Goal: Information Seeking & Learning: Compare options

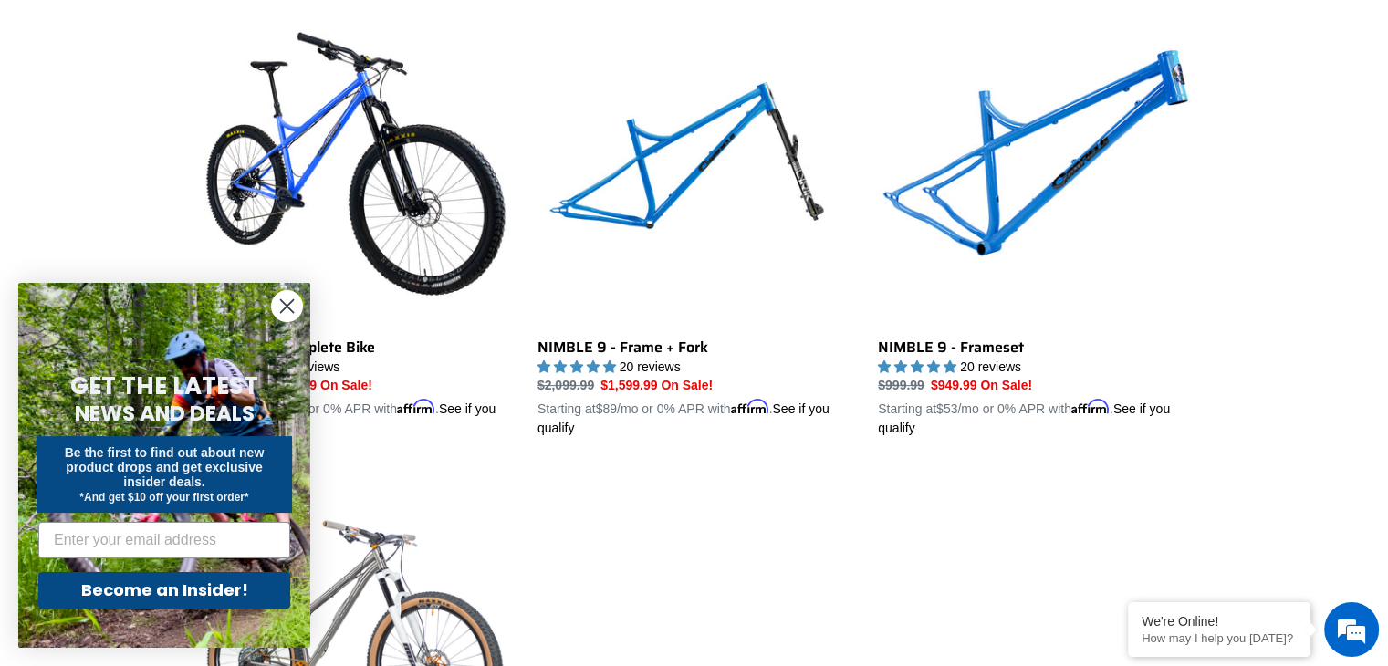
scroll to position [821, 0]
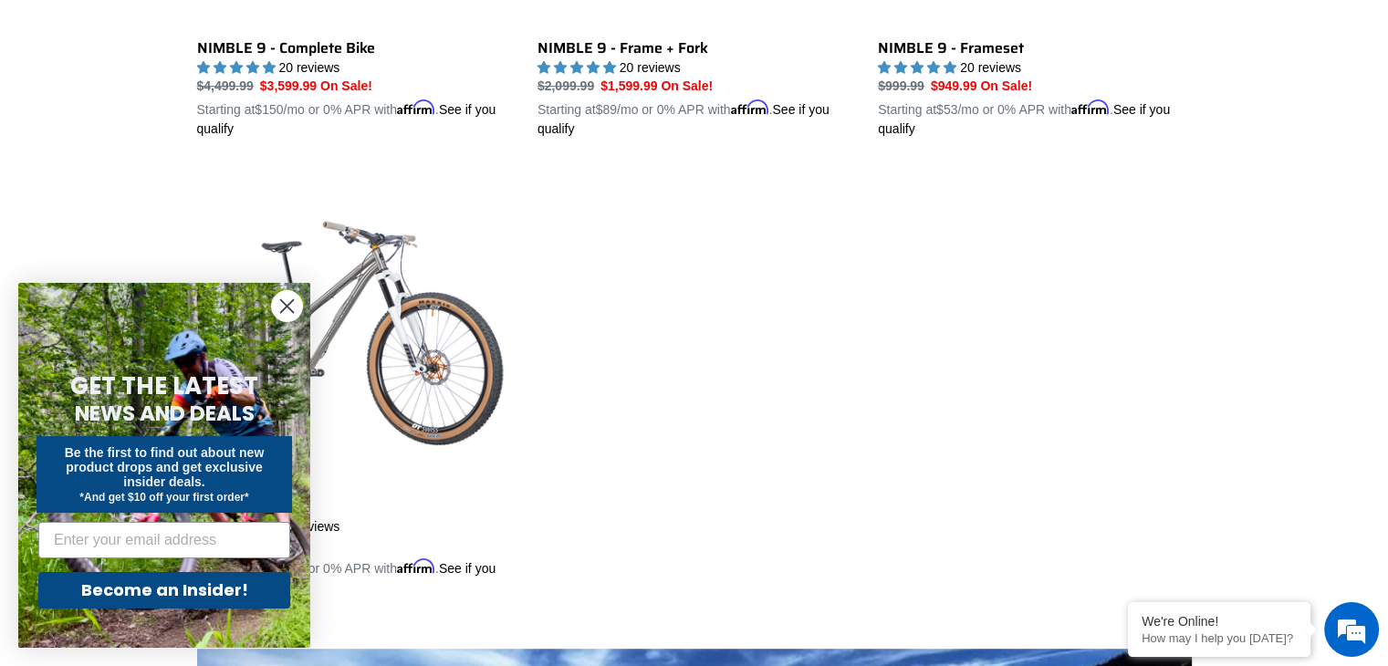
click at [285, 307] on circle "Close dialog" at bounding box center [287, 306] width 30 height 30
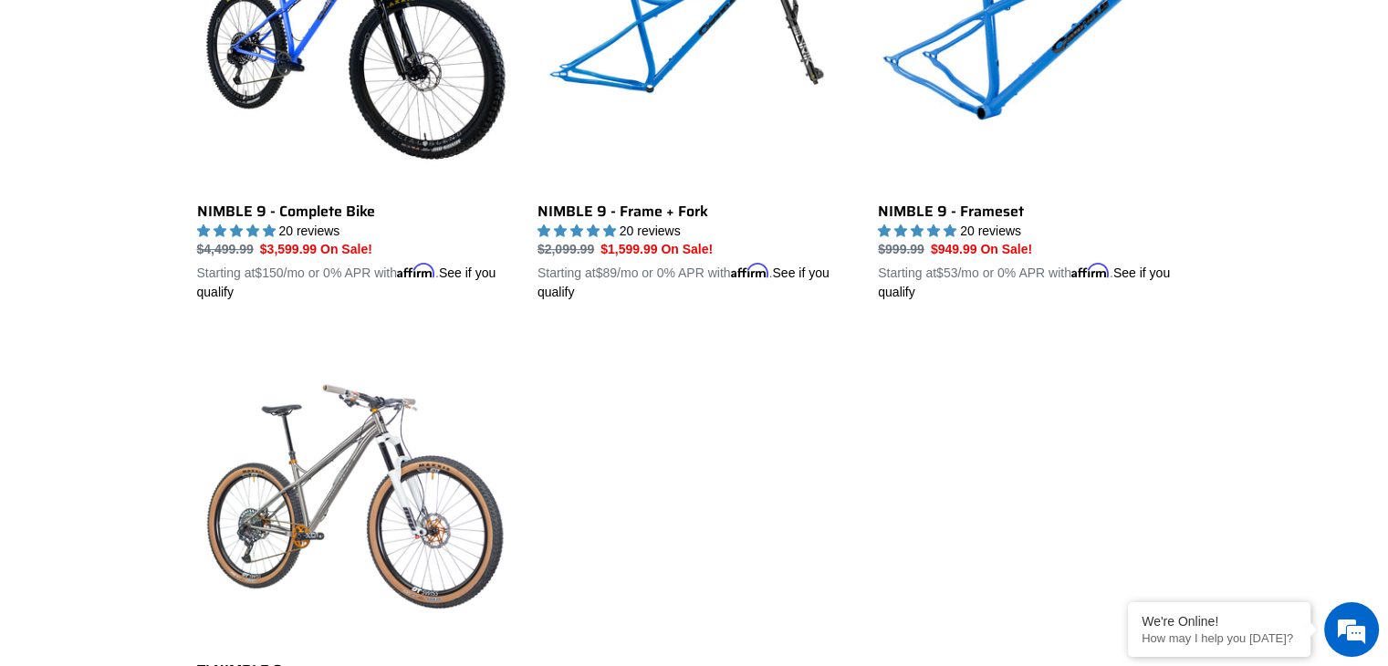
scroll to position [456, 0]
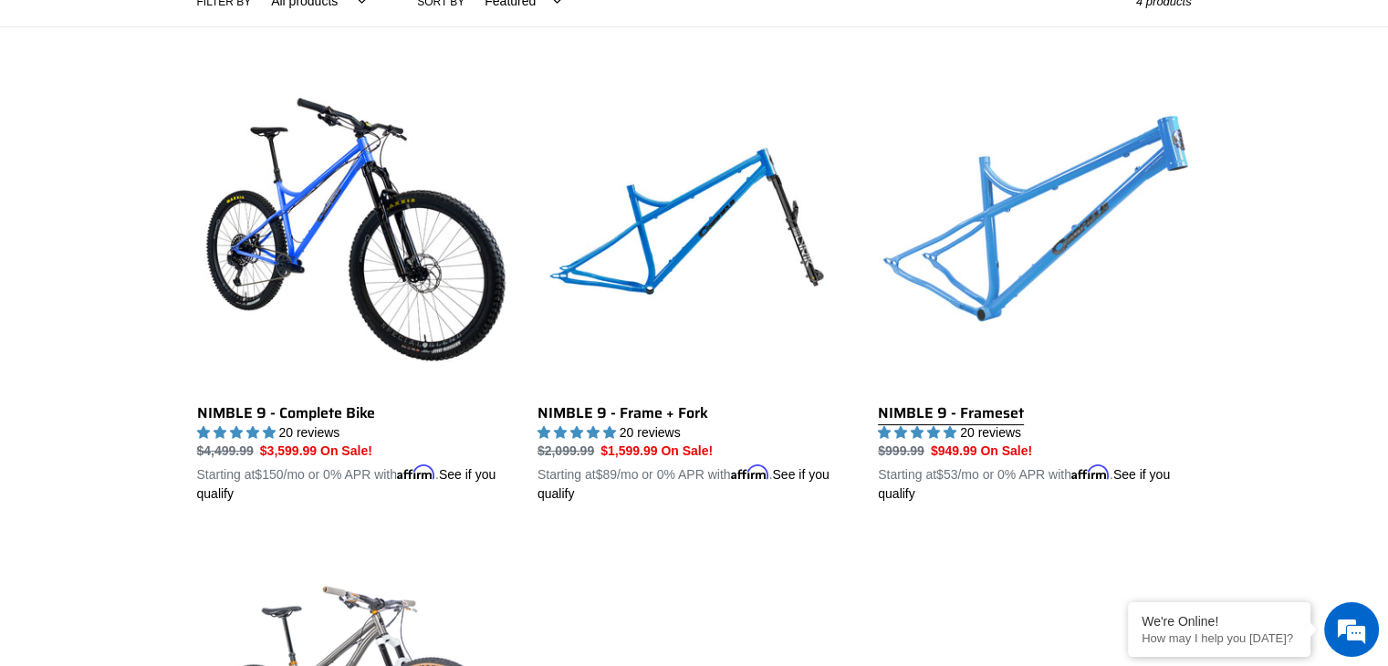
click at [1000, 245] on link "NIMBLE 9 - Frameset" at bounding box center [1034, 291] width 313 height 427
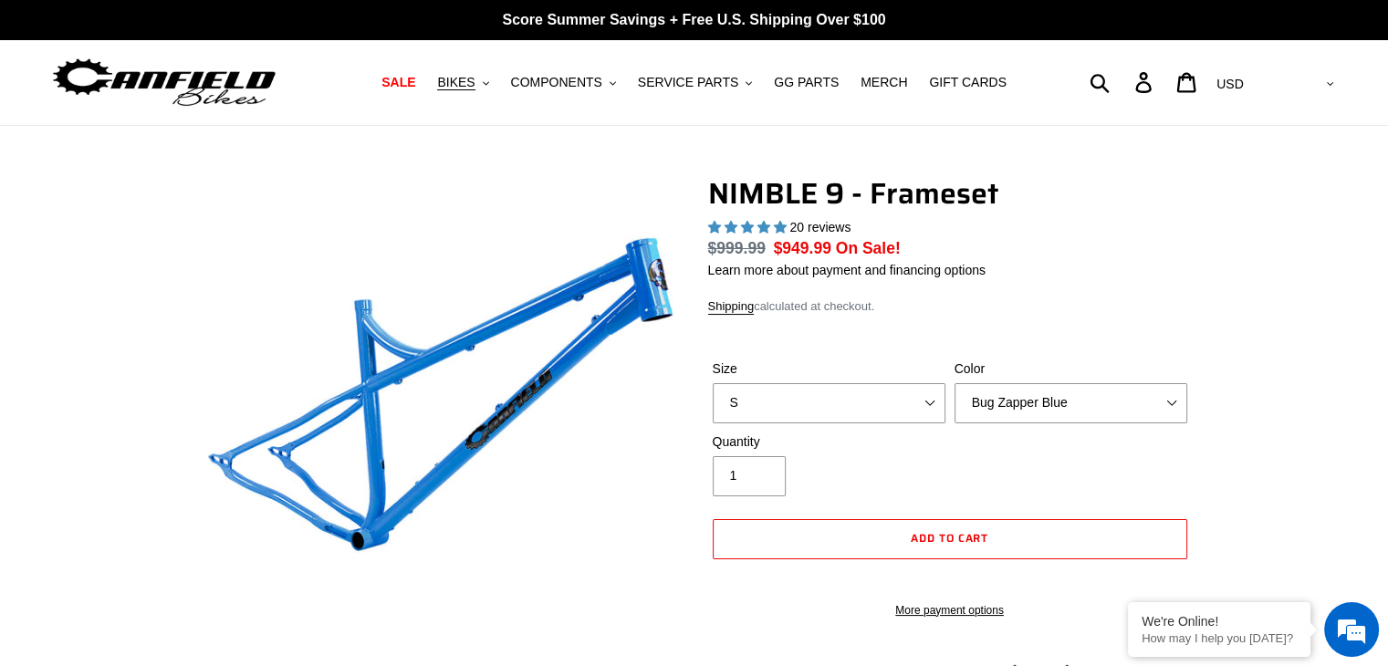
select select "highest-rating"
click at [925, 398] on select "S M L XL" at bounding box center [829, 403] width 233 height 40
select select "L"
click at [713, 383] on select "S M L XL" at bounding box center [829, 403] width 233 height 40
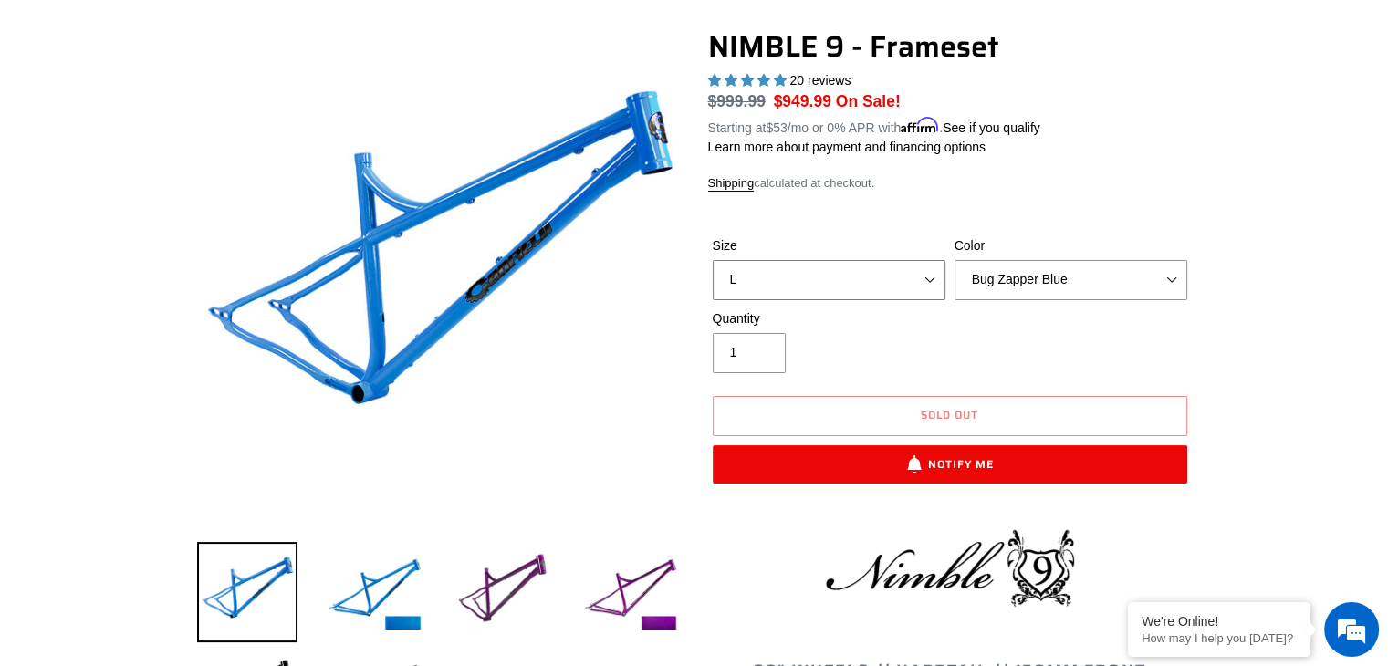
scroll to position [365, 0]
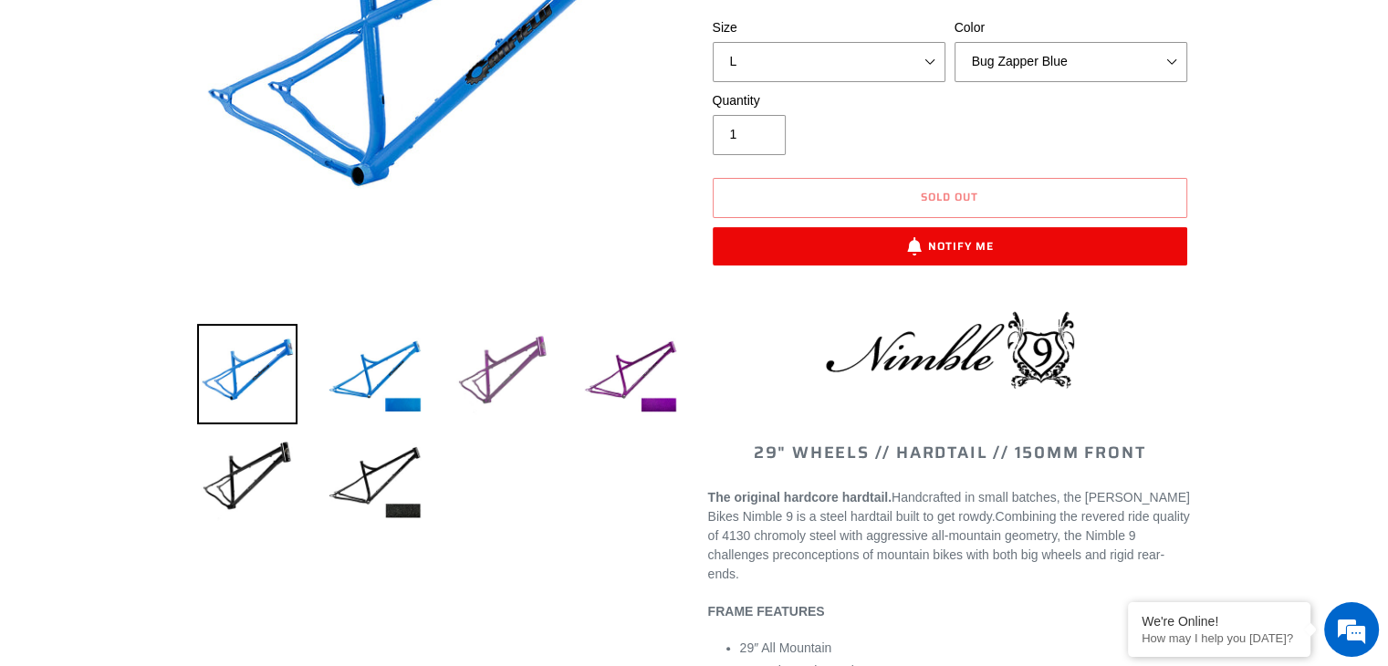
click at [507, 369] on img at bounding box center [503, 374] width 100 height 100
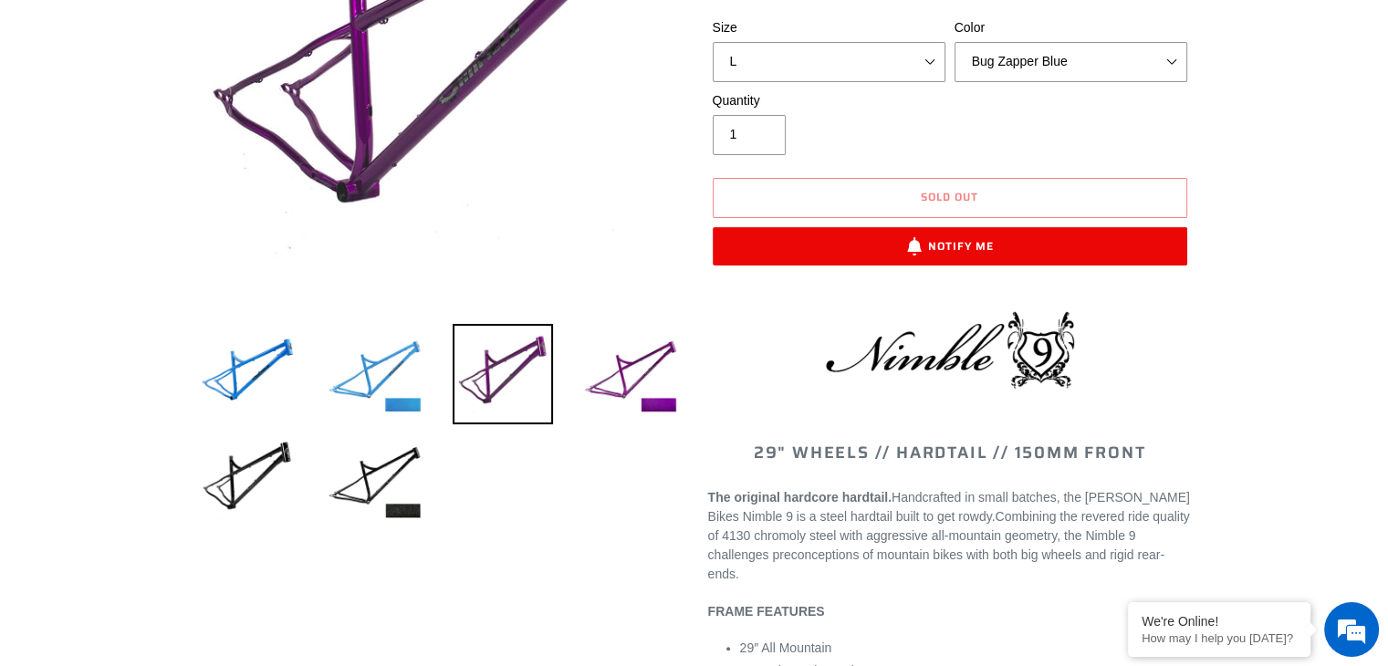
click at [375, 359] on img at bounding box center [375, 374] width 100 height 100
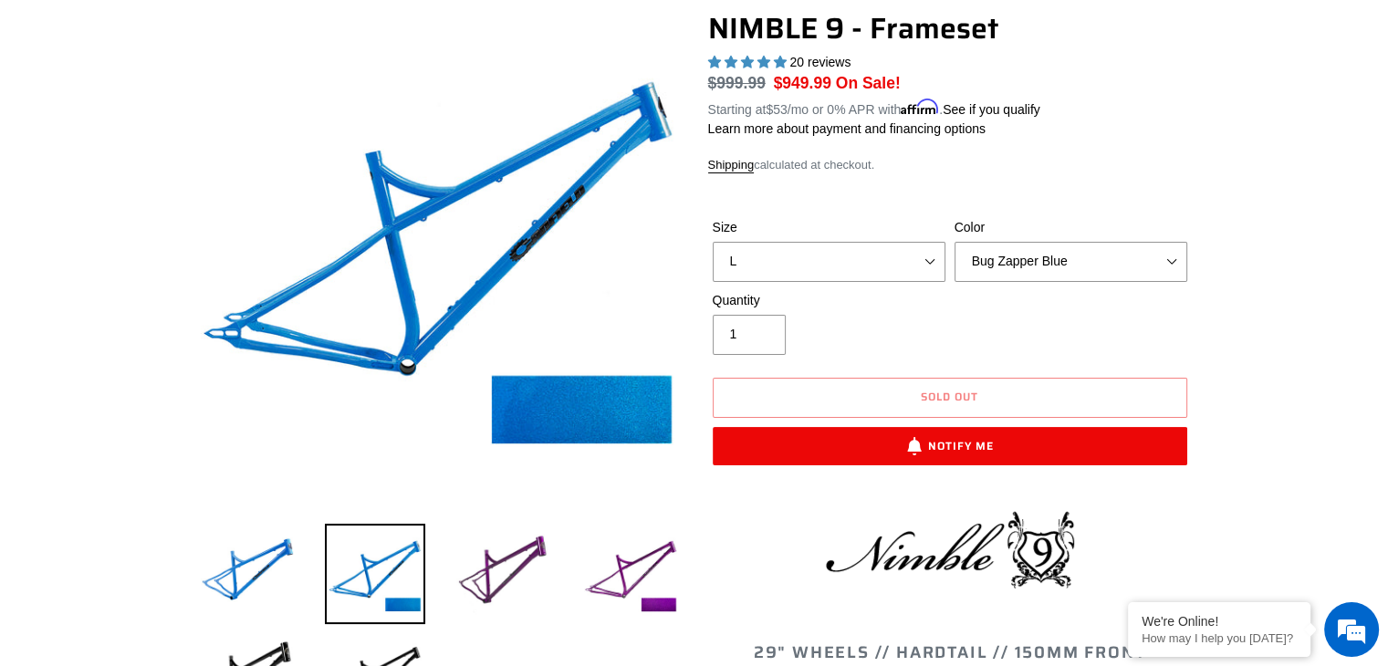
scroll to position [182, 0]
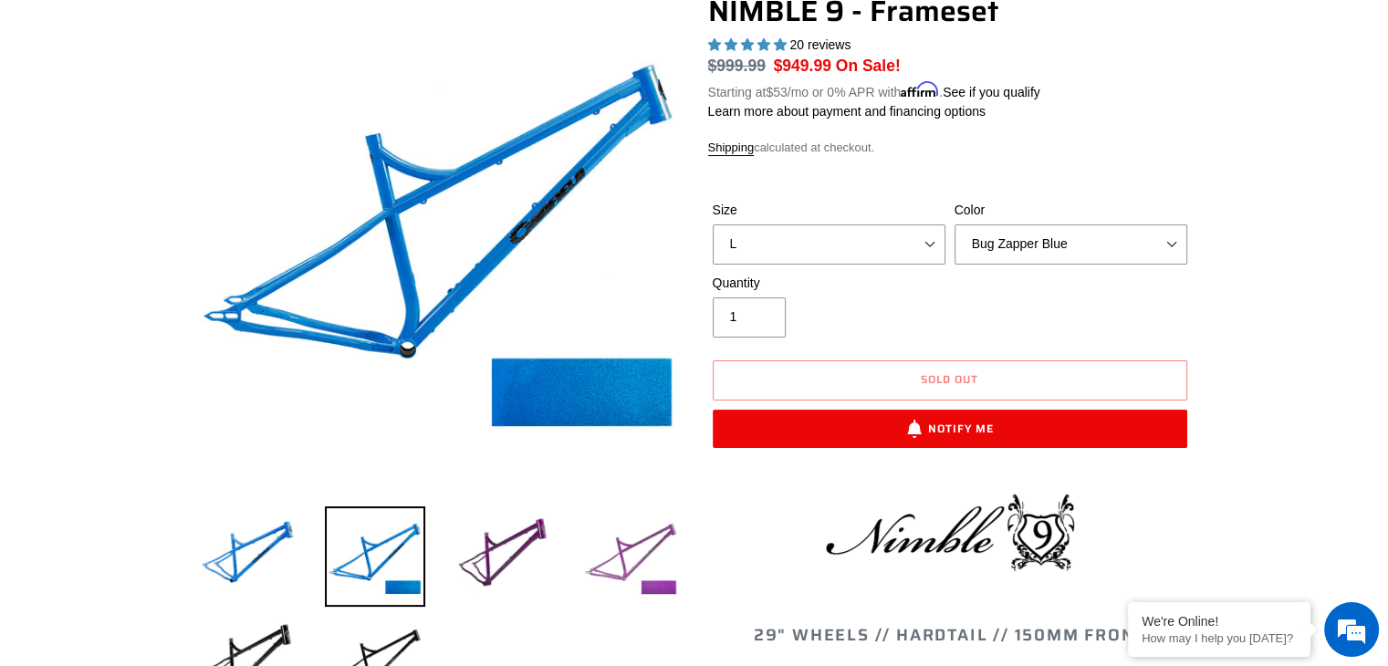
click at [640, 548] on img at bounding box center [630, 556] width 100 height 100
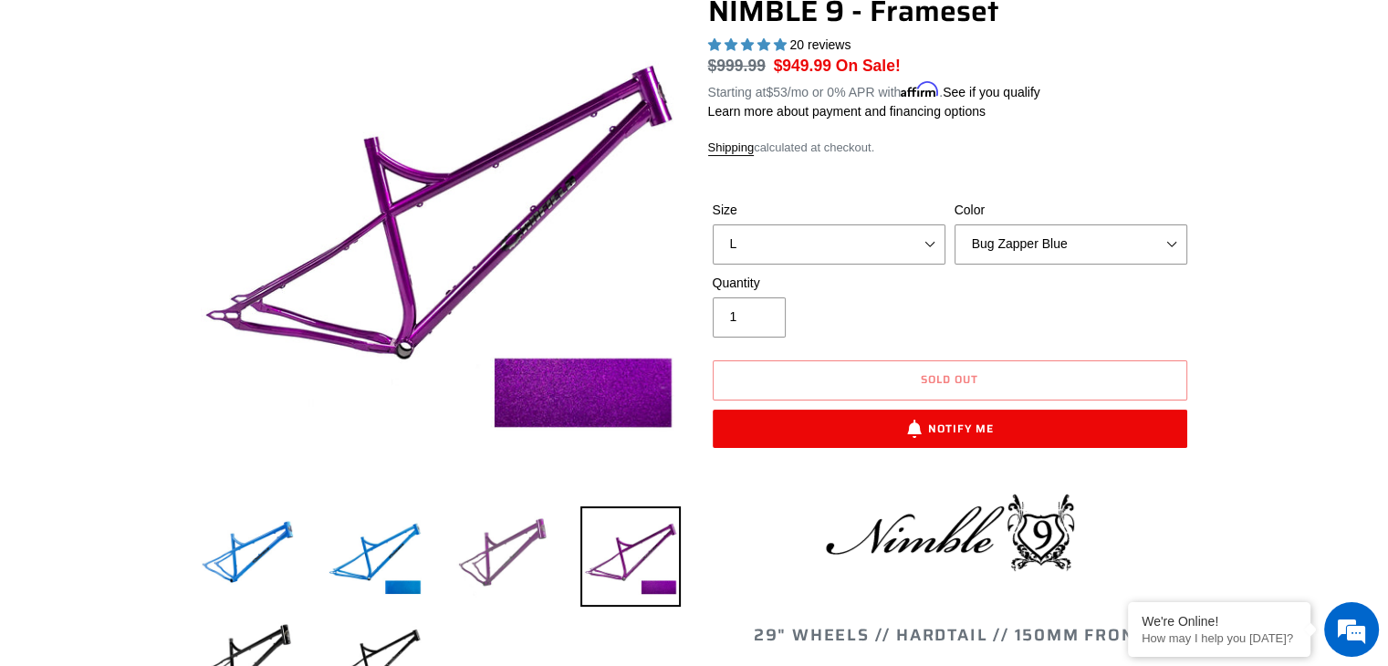
click at [518, 538] on img at bounding box center [503, 556] width 100 height 100
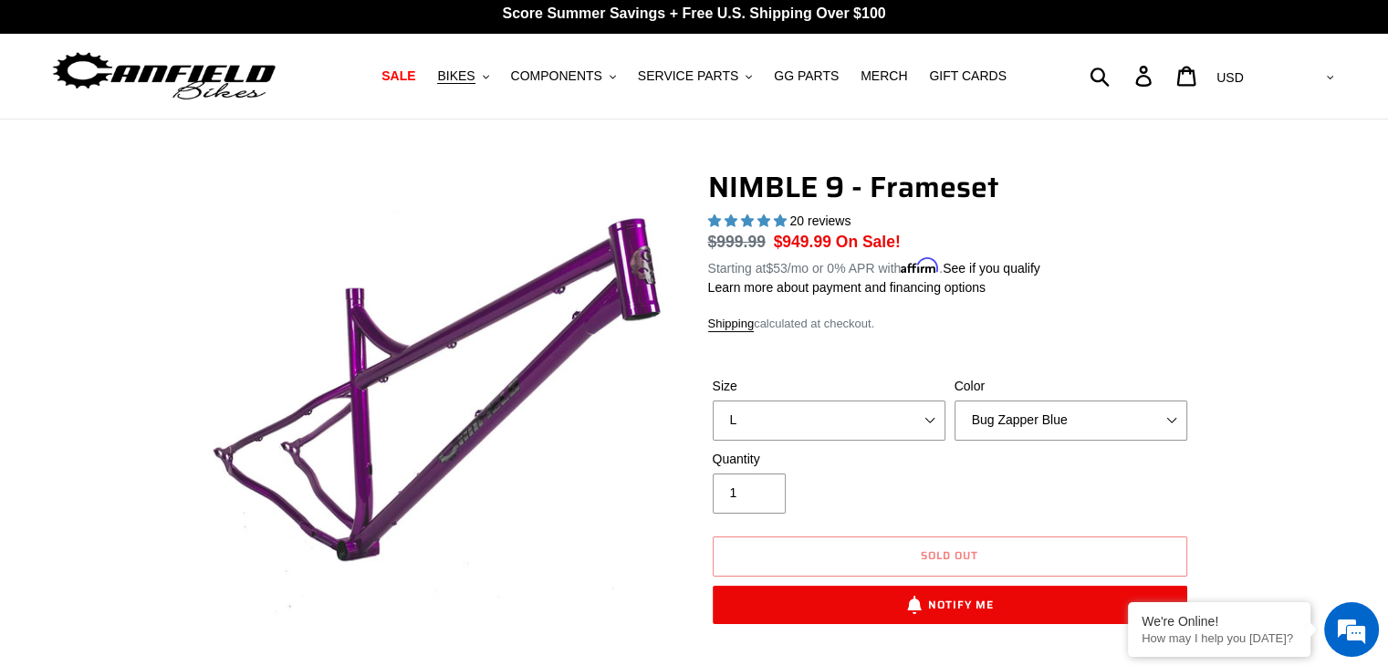
scroll to position [0, 0]
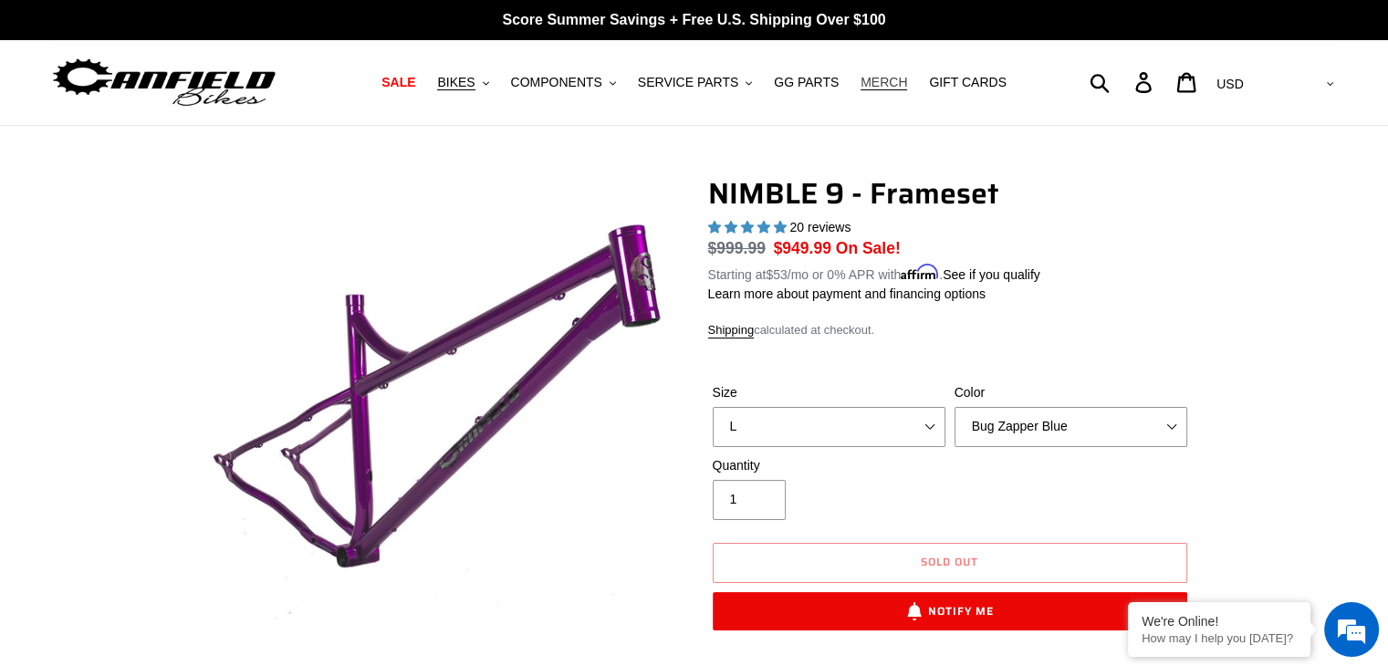
click at [867, 75] on span "MERCH" at bounding box center [883, 83] width 47 height 16
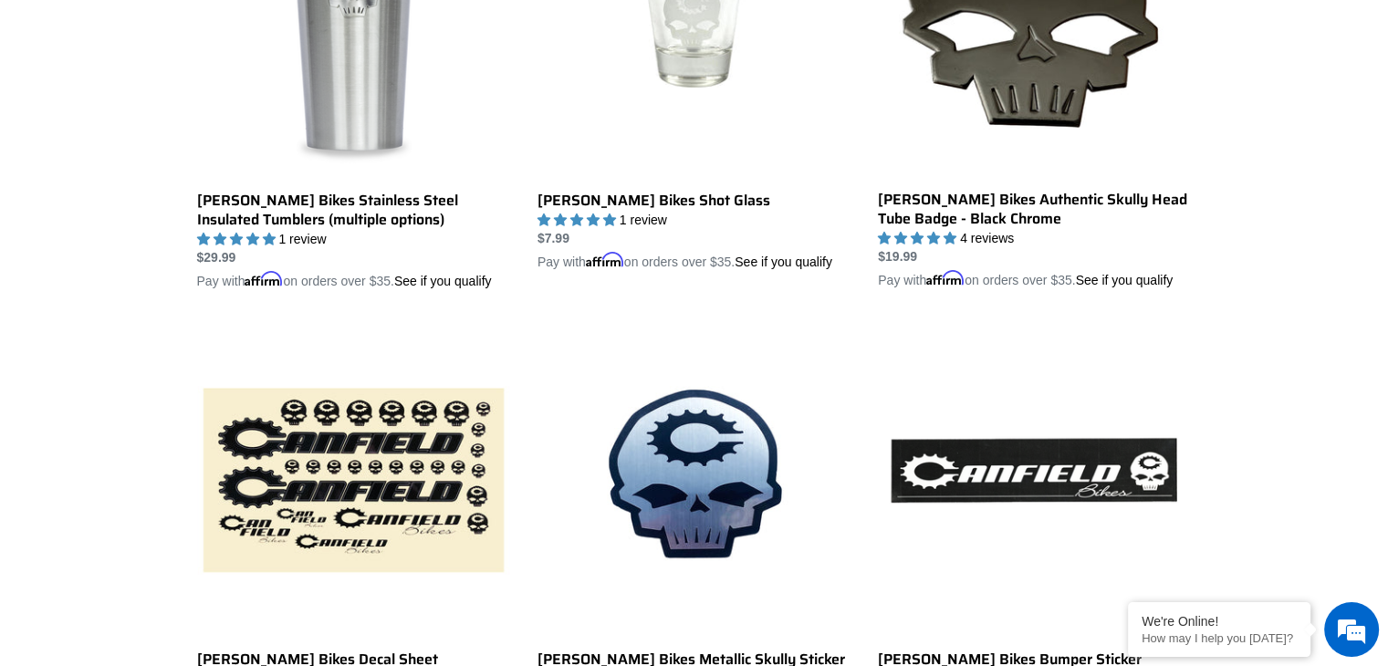
scroll to position [1460, 0]
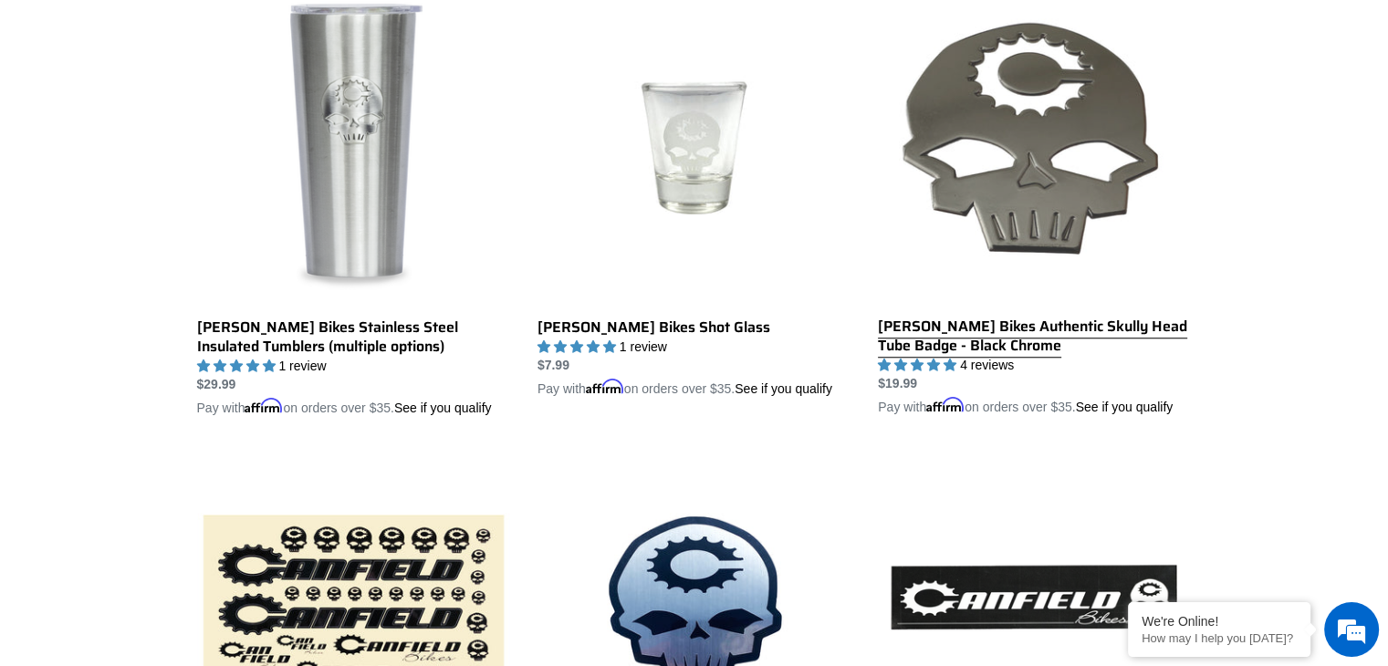
click at [1061, 204] on link "Canfield Bikes Authentic Skully Head Tube Badge - Black Chrome" at bounding box center [1034, 204] width 313 height 426
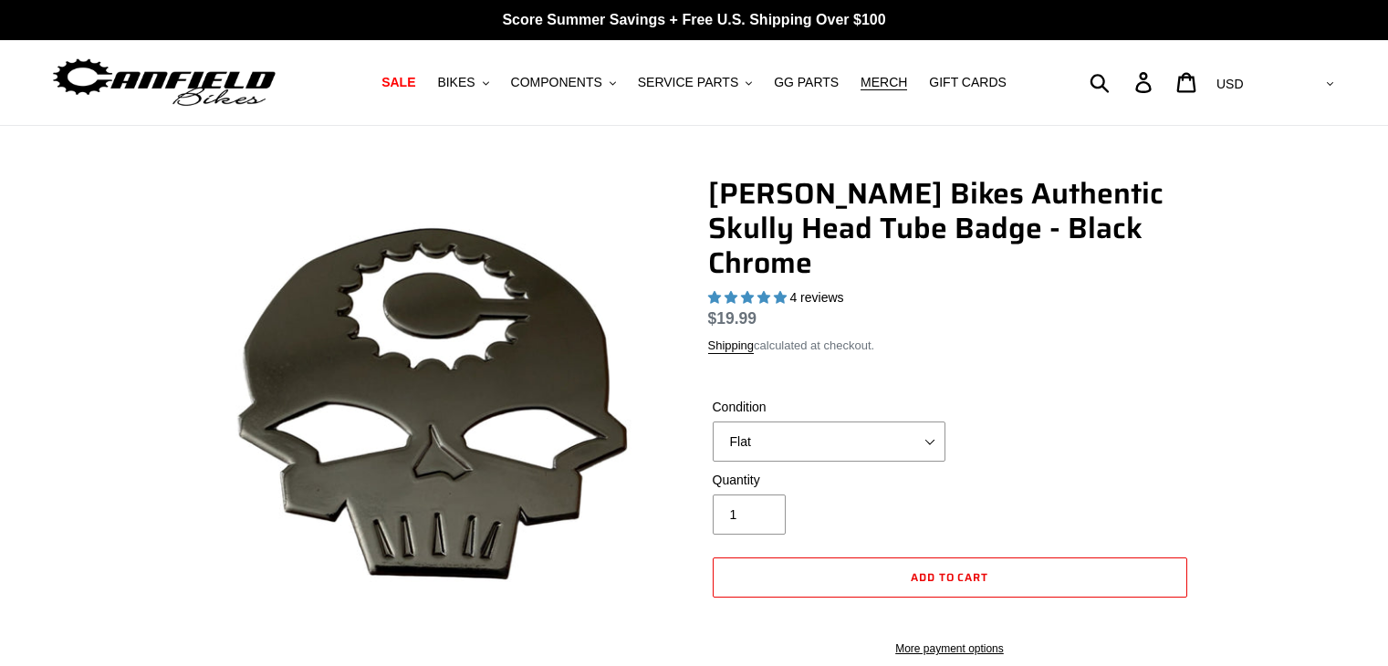
select select "highest-rating"
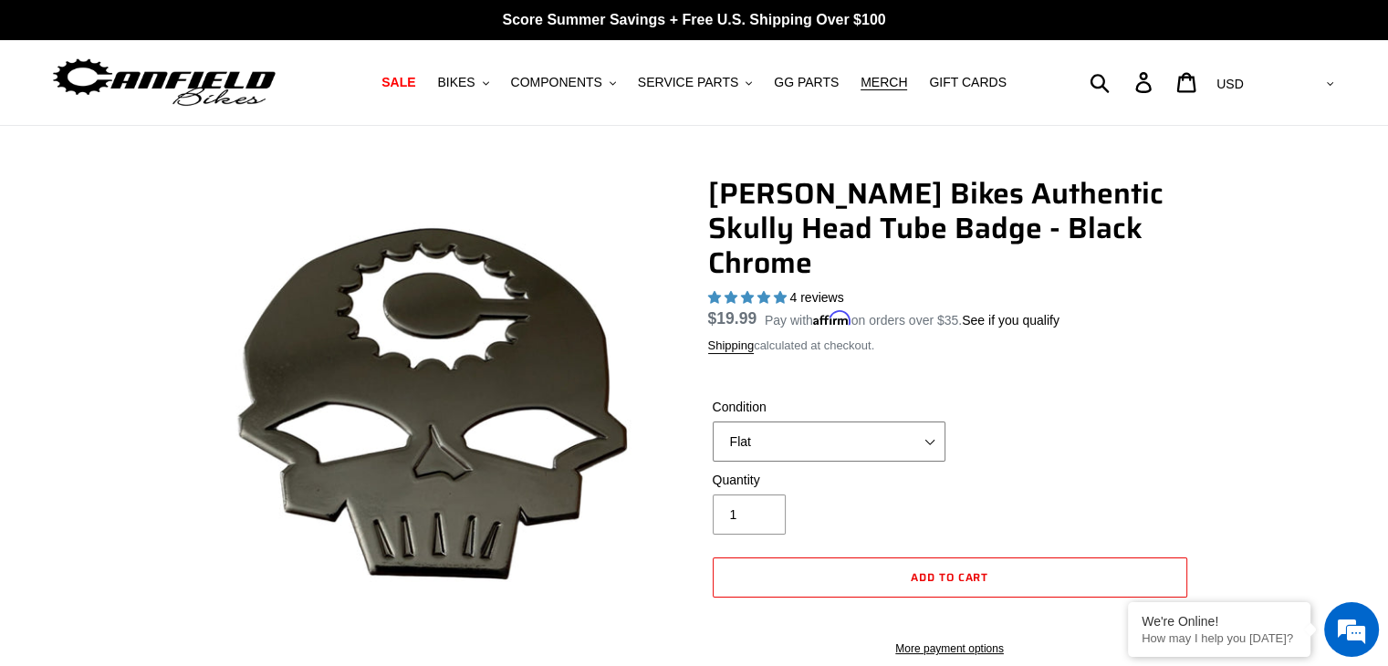
click at [922, 422] on select "Flat Small (fits Nimble 9) Standard (fits most Canfield frames)" at bounding box center [829, 442] width 233 height 40
select select "Small (fits Nimble 9)"
click at [713, 422] on select "Flat Small (fits Nimble 9) Standard (fits most Canfield frames)" at bounding box center [829, 442] width 233 height 40
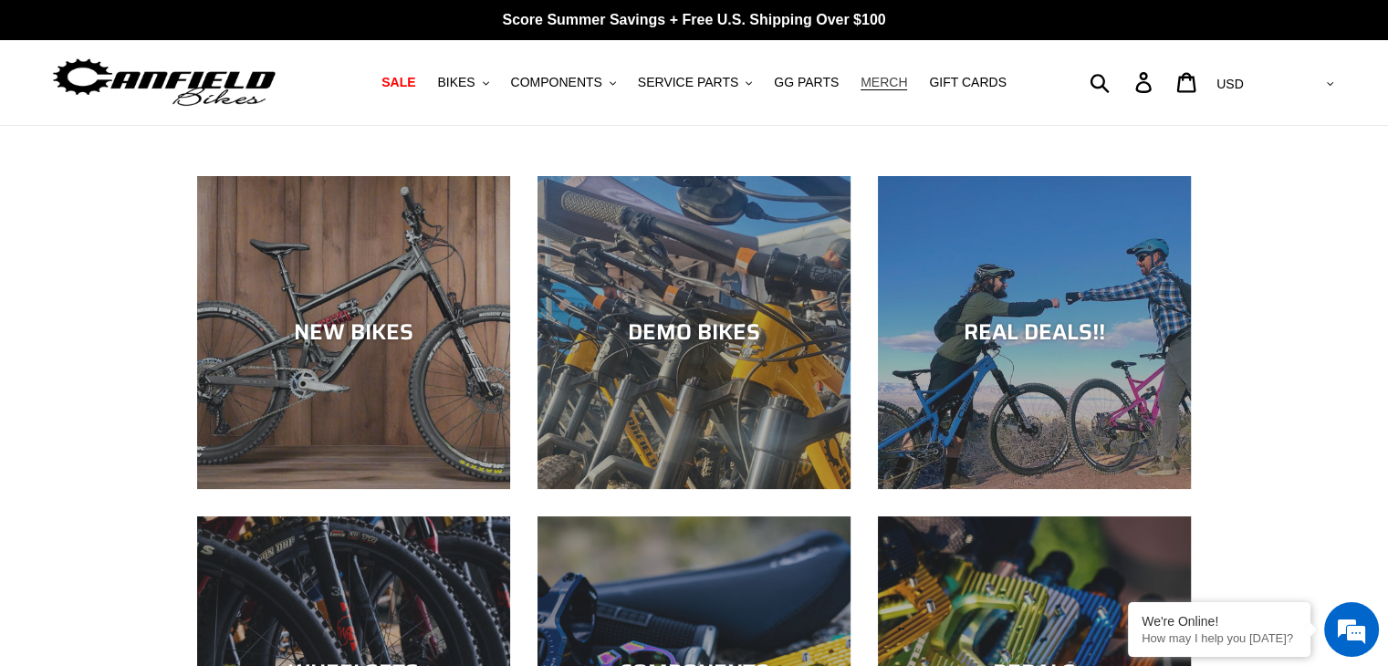
click at [860, 84] on span "MERCH" at bounding box center [883, 83] width 47 height 16
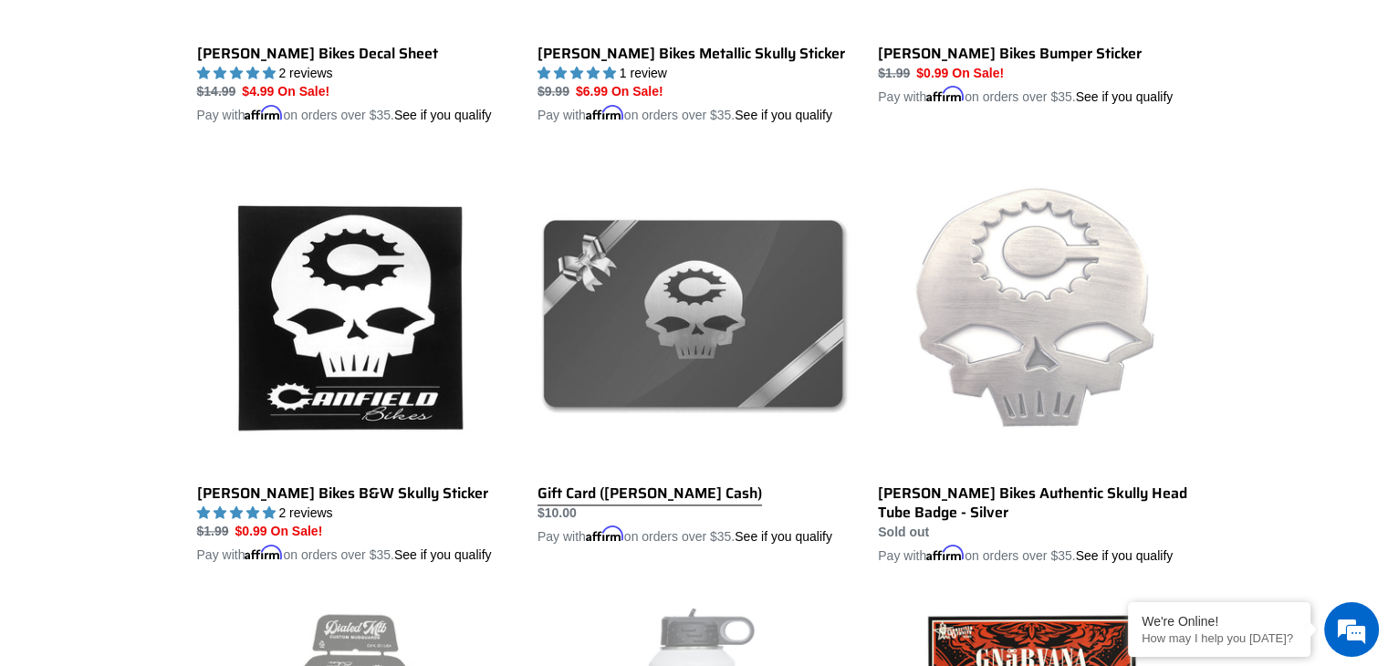
scroll to position [2190, 0]
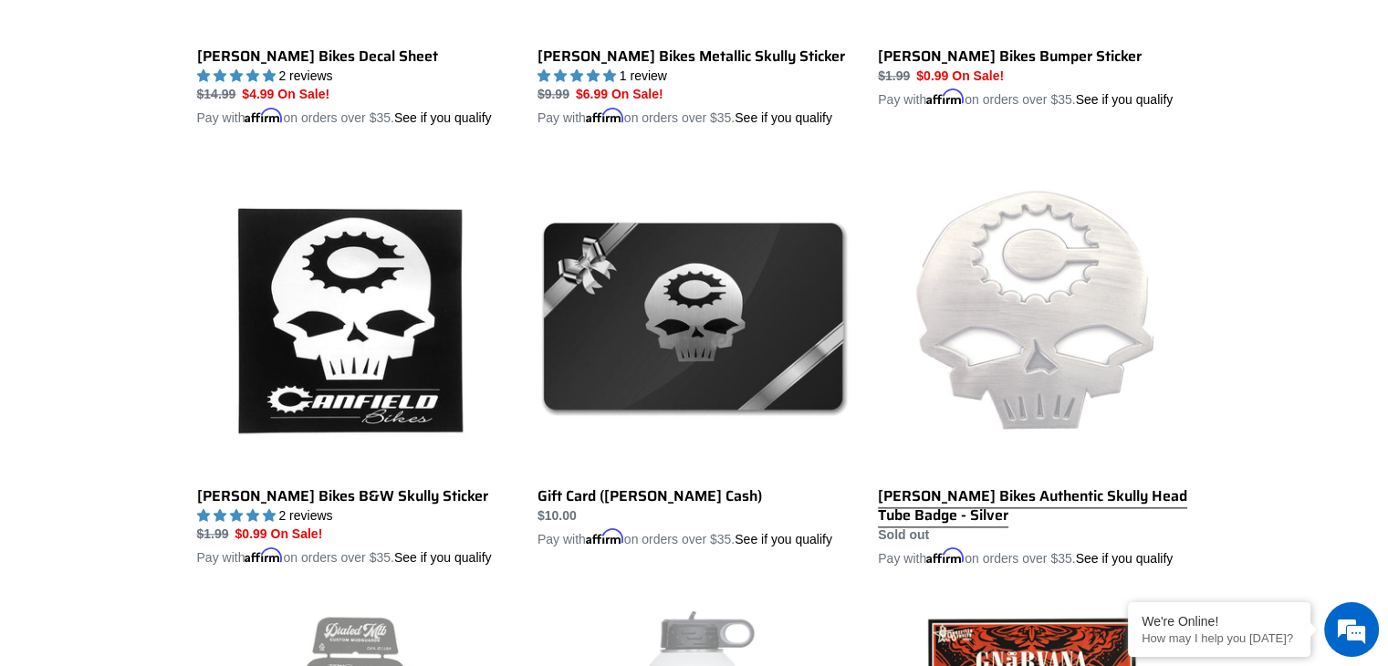
click at [991, 329] on link "[PERSON_NAME] Bikes Authentic Skully Head Tube Badge - Silver" at bounding box center [1034, 364] width 313 height 408
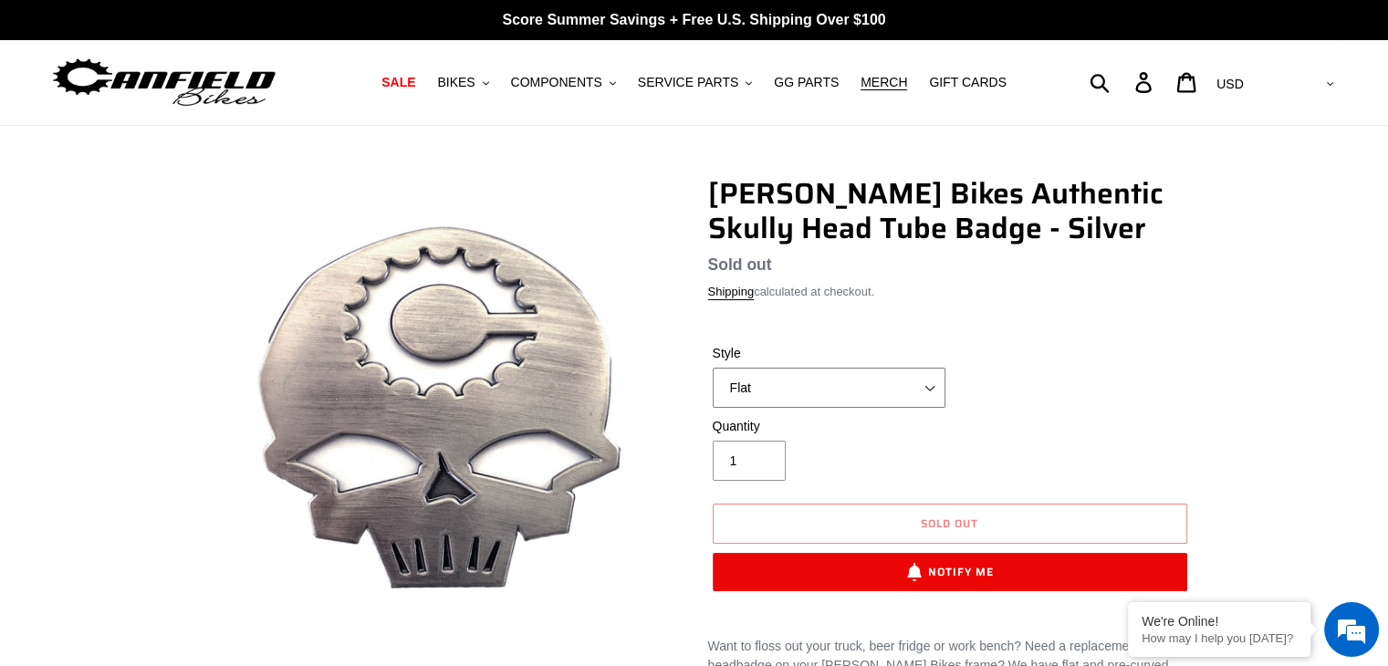
click at [928, 391] on select "Flat Curved" at bounding box center [829, 388] width 233 height 40
select select "Curved"
click at [713, 368] on select "Flat Curved" at bounding box center [829, 388] width 233 height 40
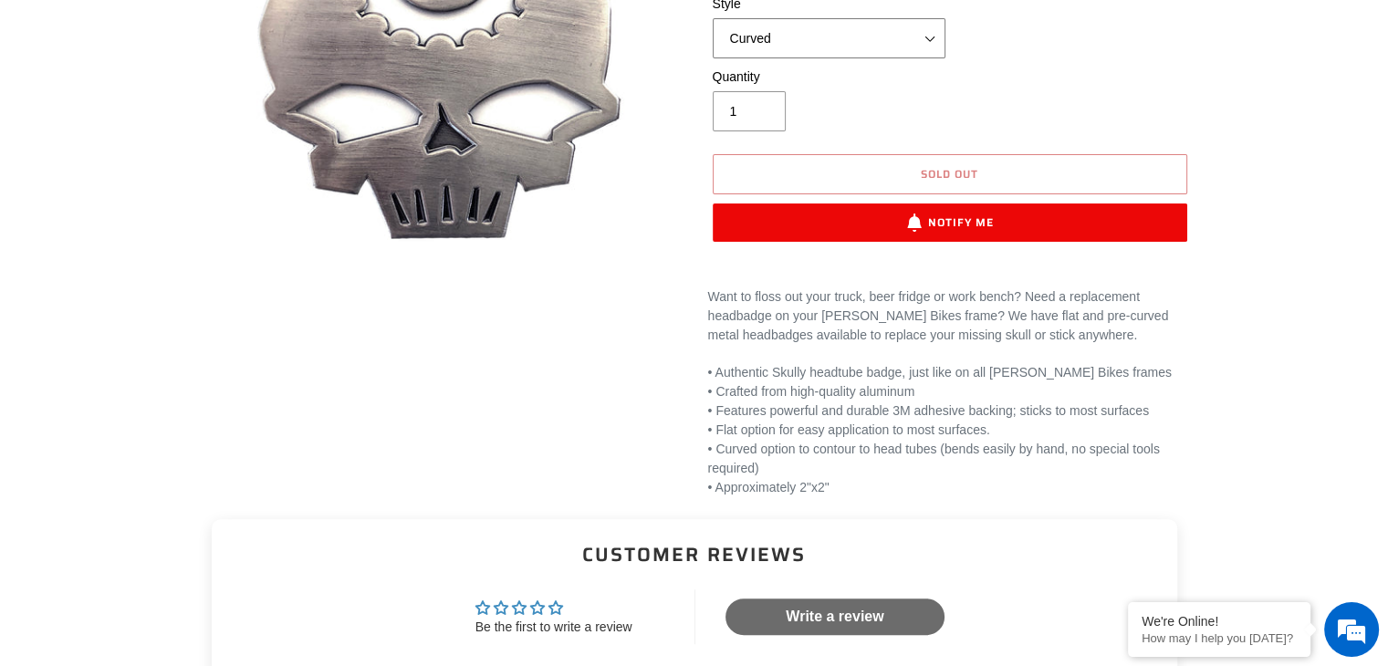
scroll to position [182, 0]
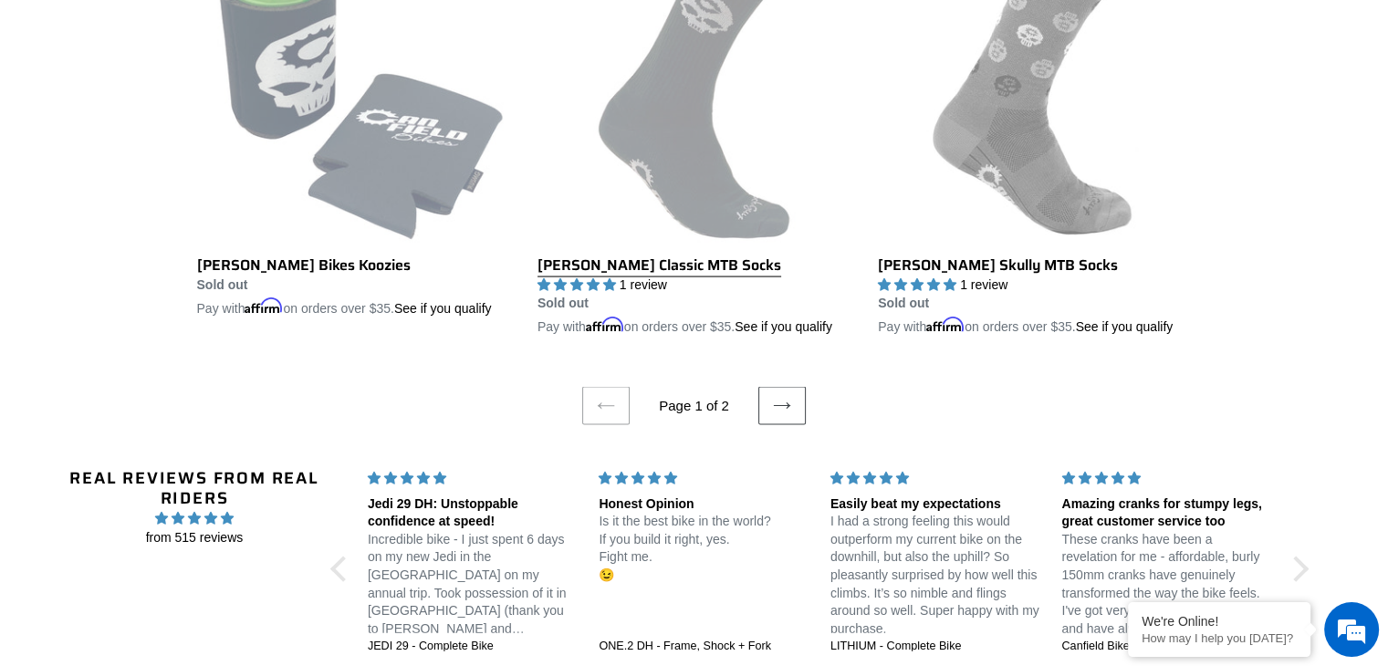
scroll to position [3871, 0]
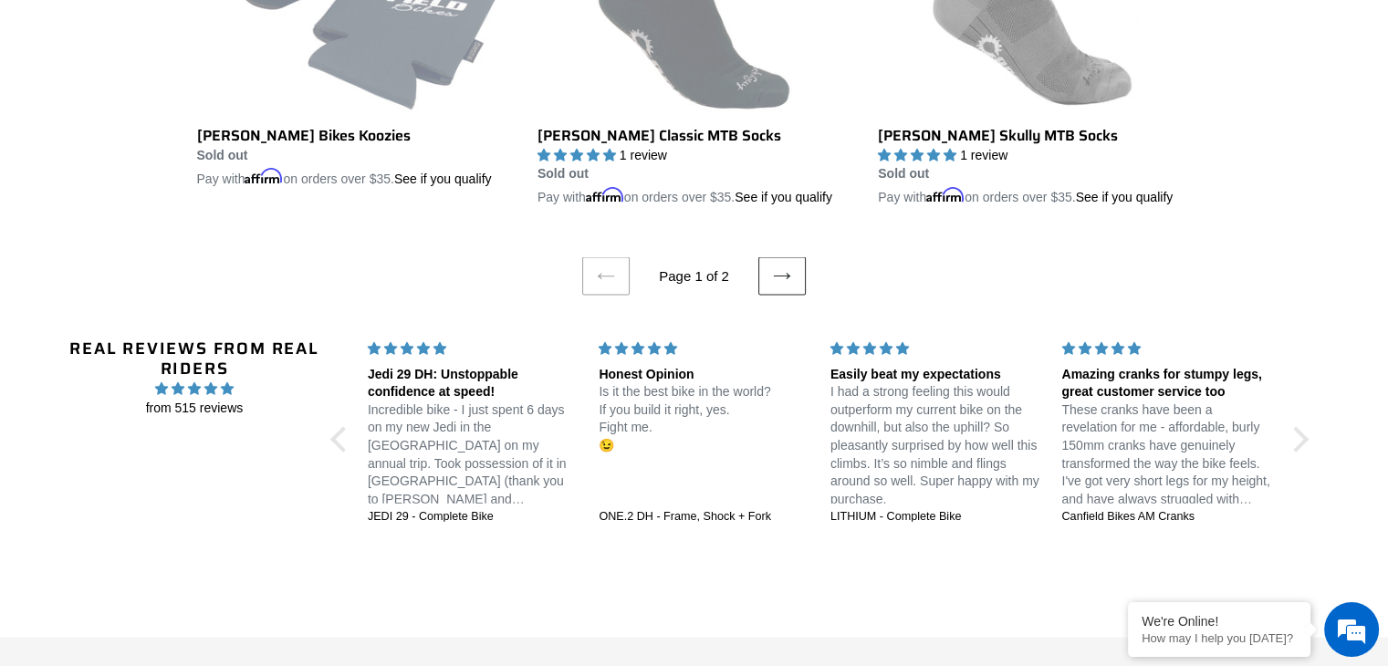
click at [777, 281] on icon at bounding box center [782, 276] width 18 height 18
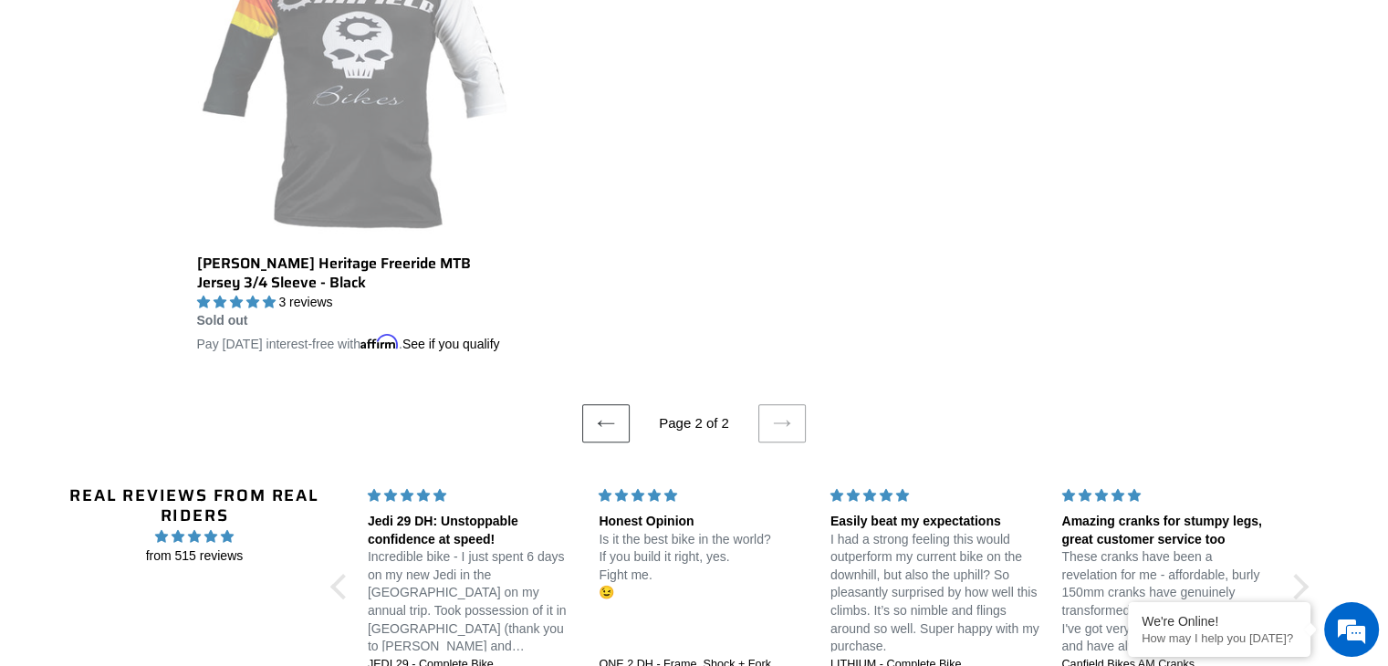
scroll to position [639, 0]
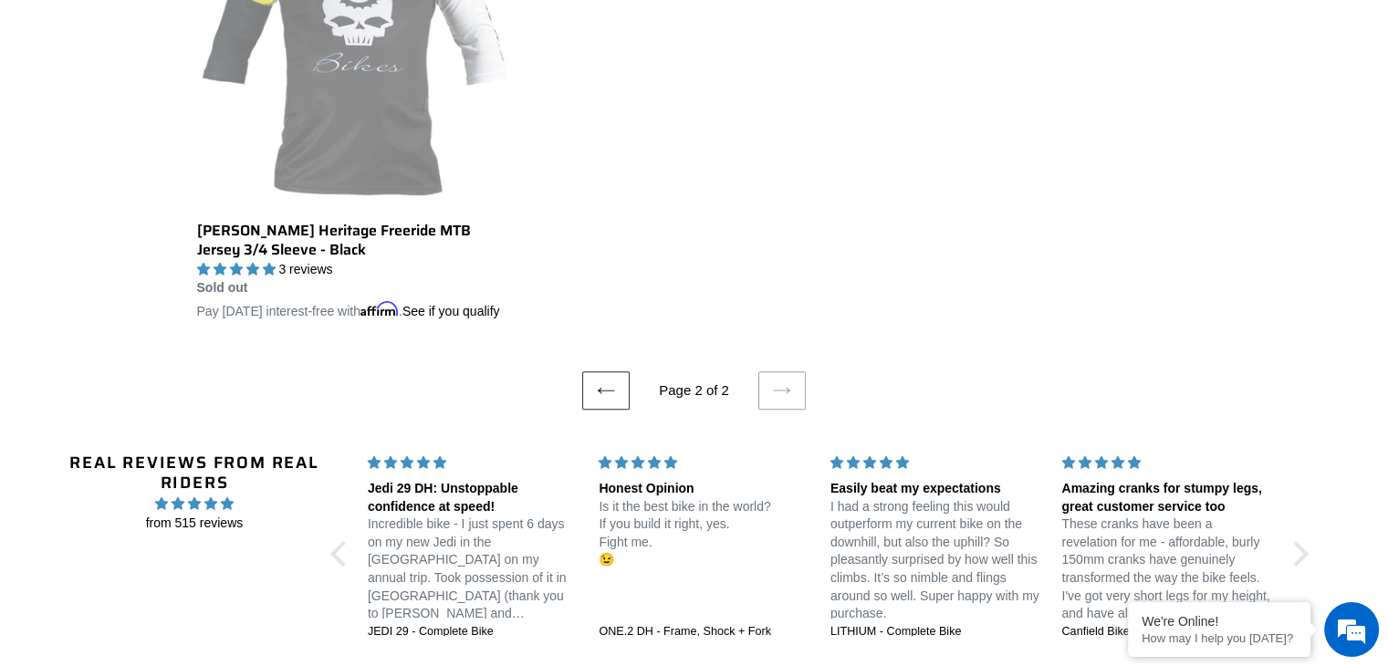
click at [610, 400] on icon at bounding box center [606, 390] width 18 height 18
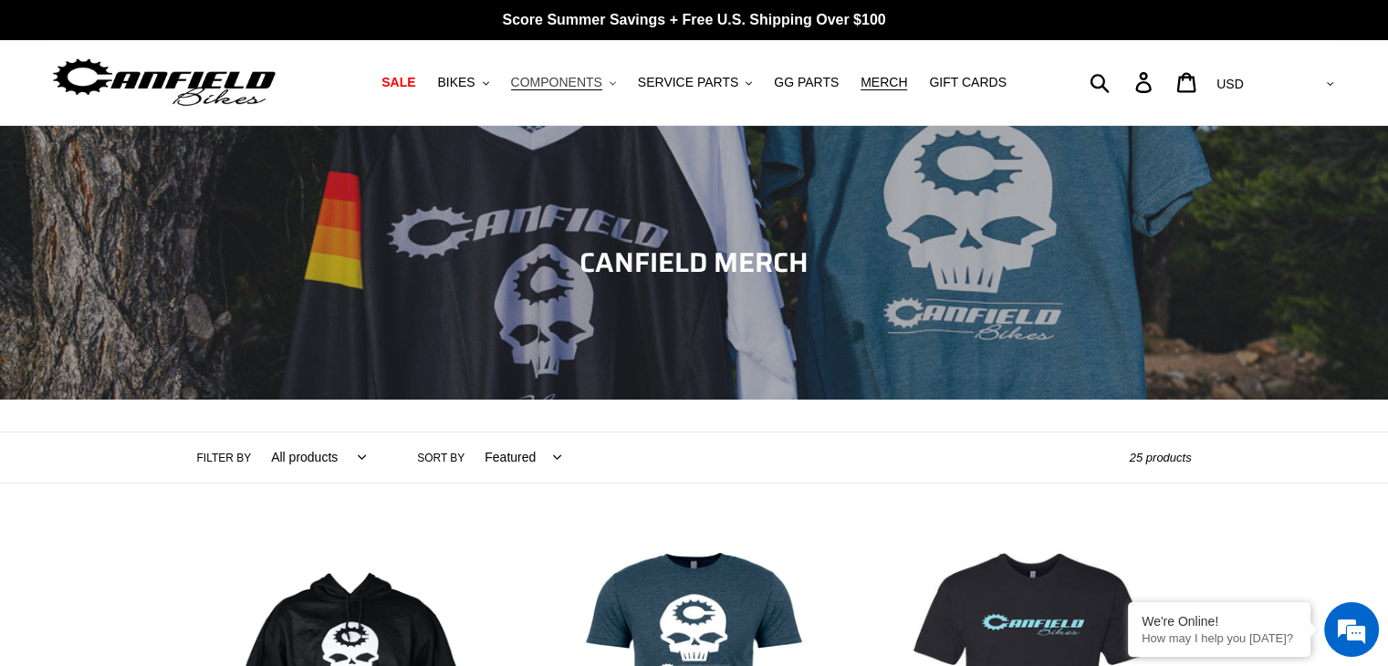
click at [580, 78] on span "COMPONENTS" at bounding box center [556, 83] width 91 height 16
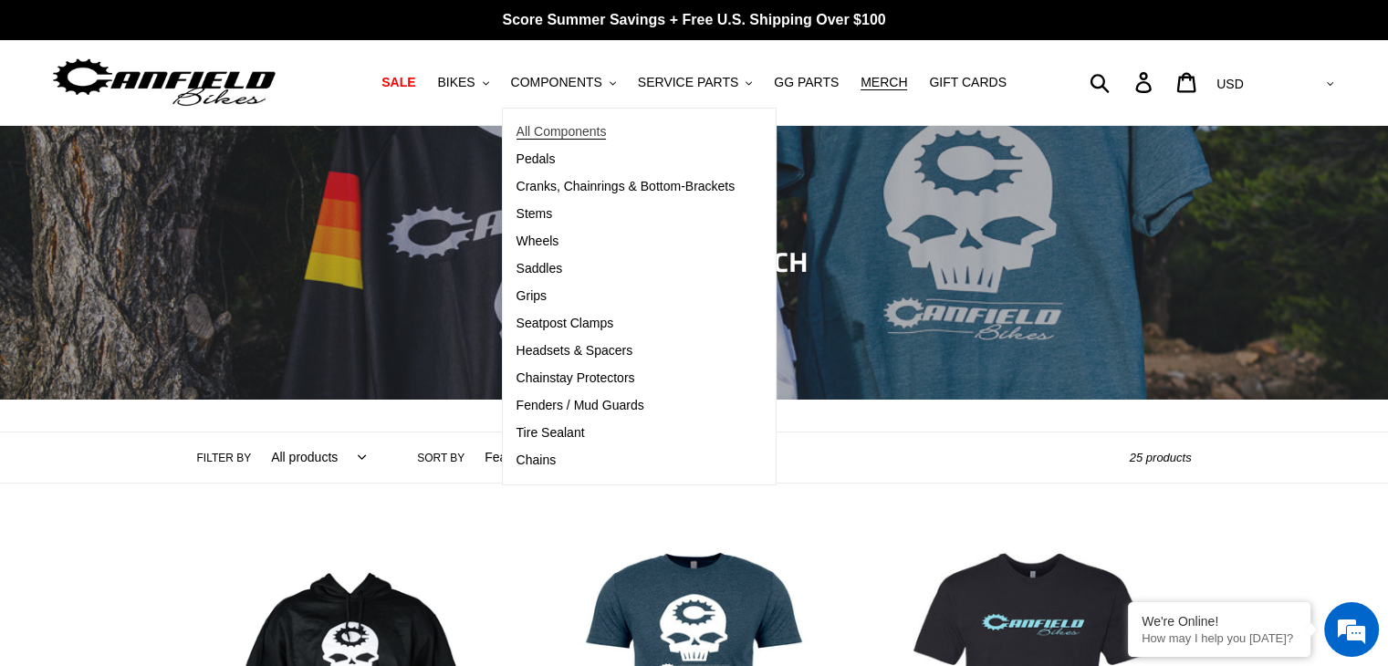
click at [584, 125] on span "All Components" at bounding box center [561, 132] width 90 height 16
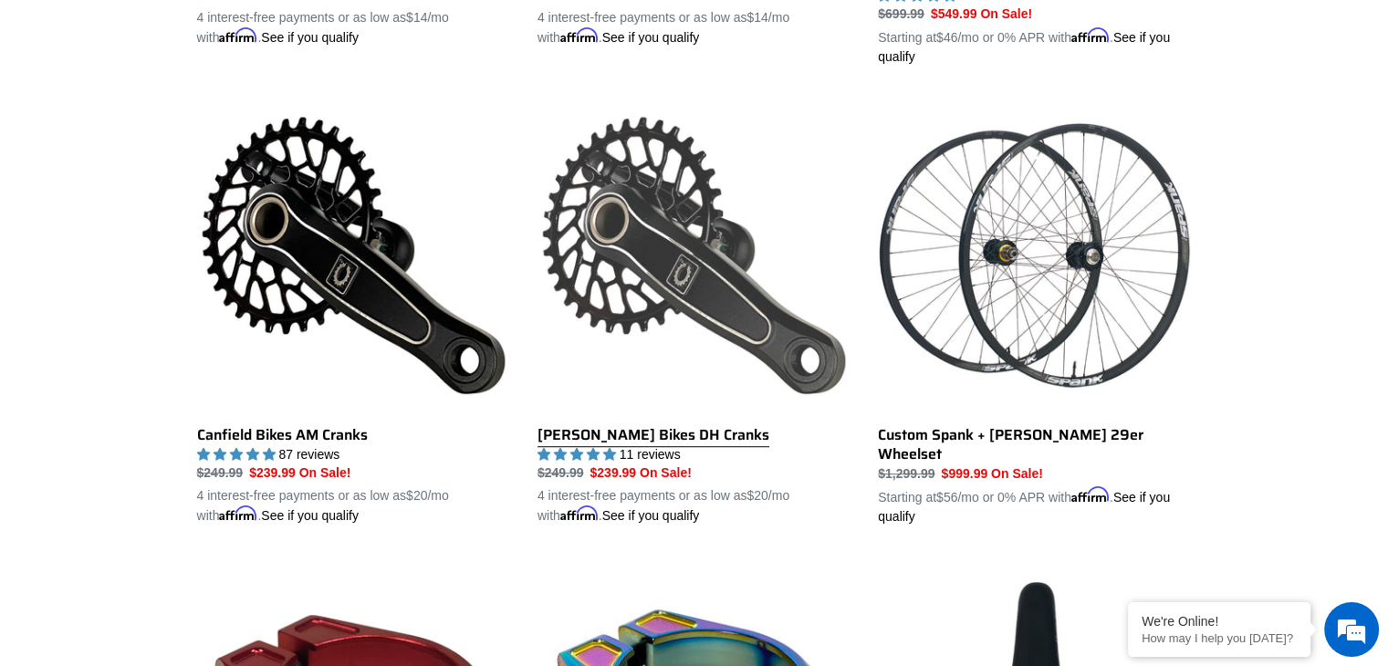
click at [681, 266] on link "[PERSON_NAME] Bikes DH Cranks" at bounding box center [693, 312] width 313 height 427
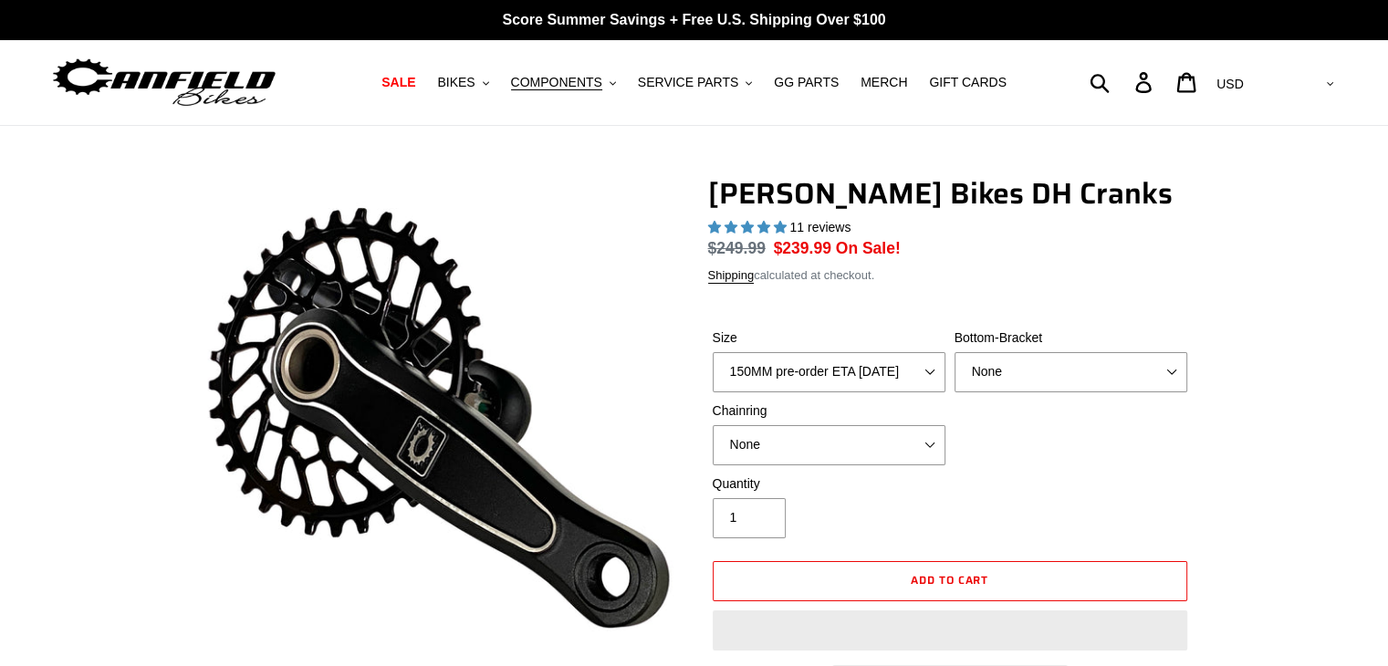
select select "highest-rating"
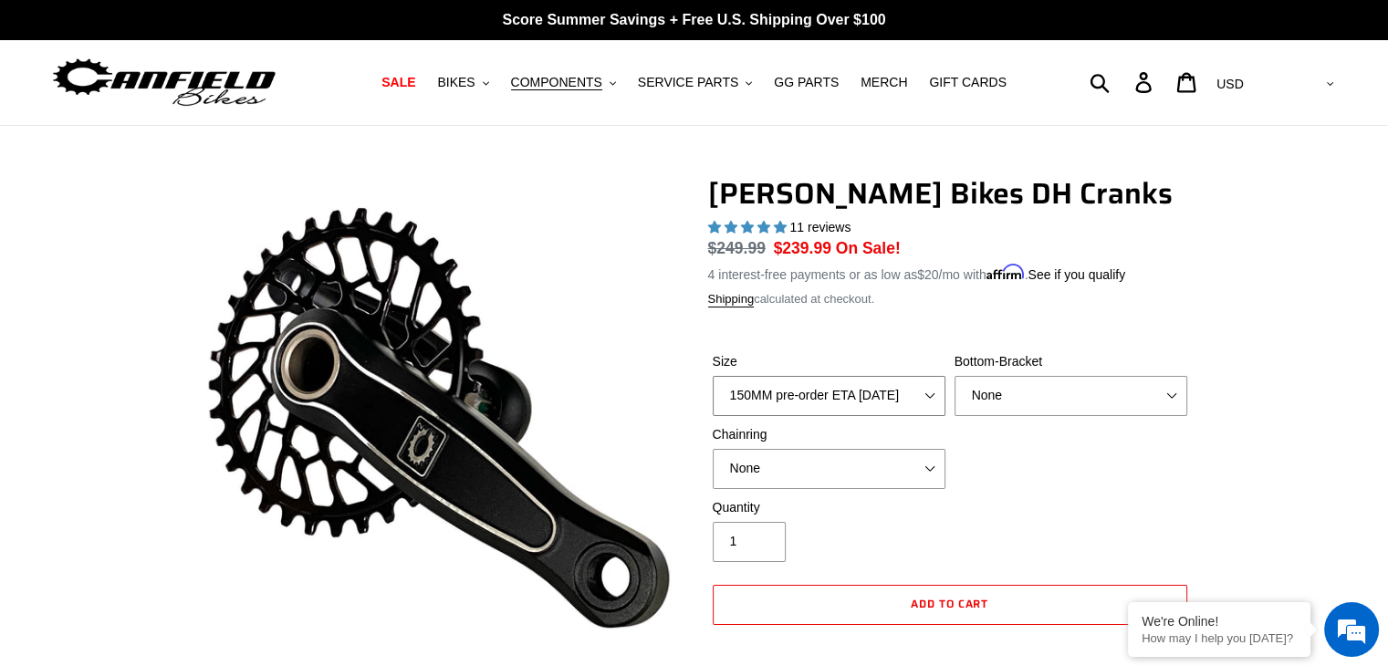
click at [923, 390] on select "150MM pre-order ETA [DATE] 155MM pre-order ETA [DATE] 160MM pre-order ETA [DATE…" at bounding box center [829, 396] width 233 height 40
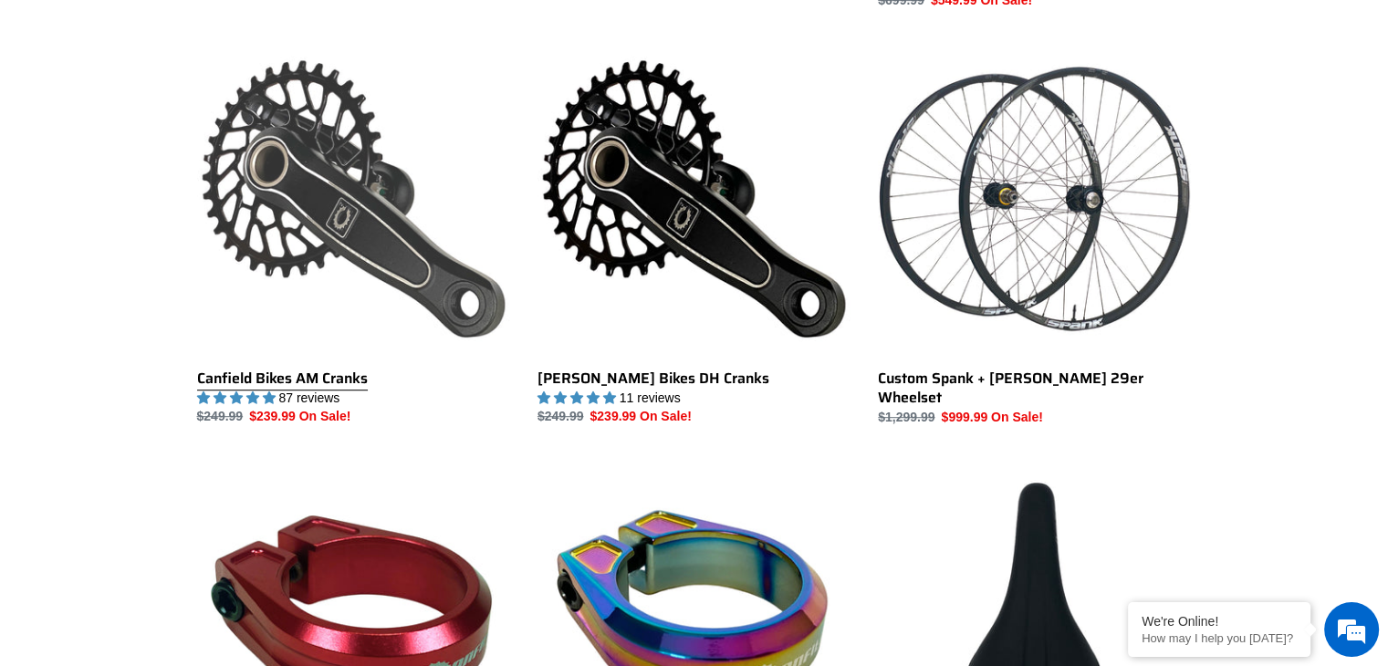
scroll to position [912, 0]
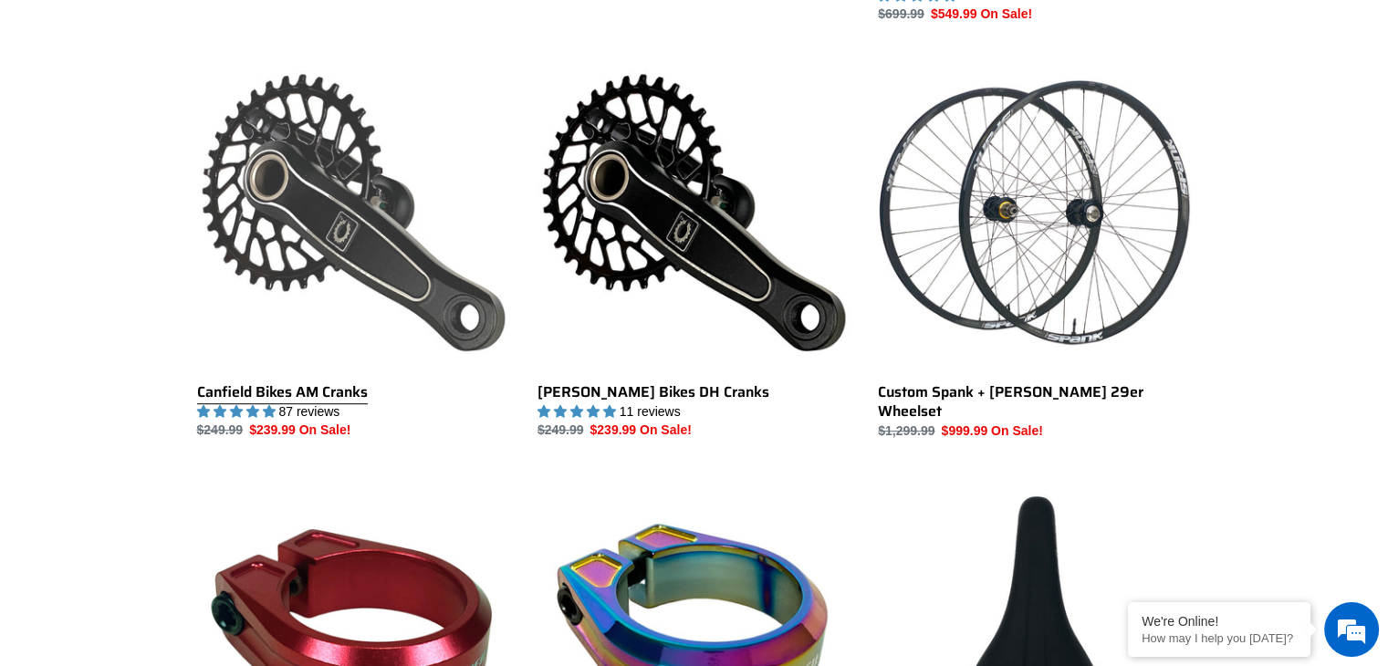
click at [391, 255] on link "Canfield Bikes AM Cranks" at bounding box center [353, 248] width 313 height 384
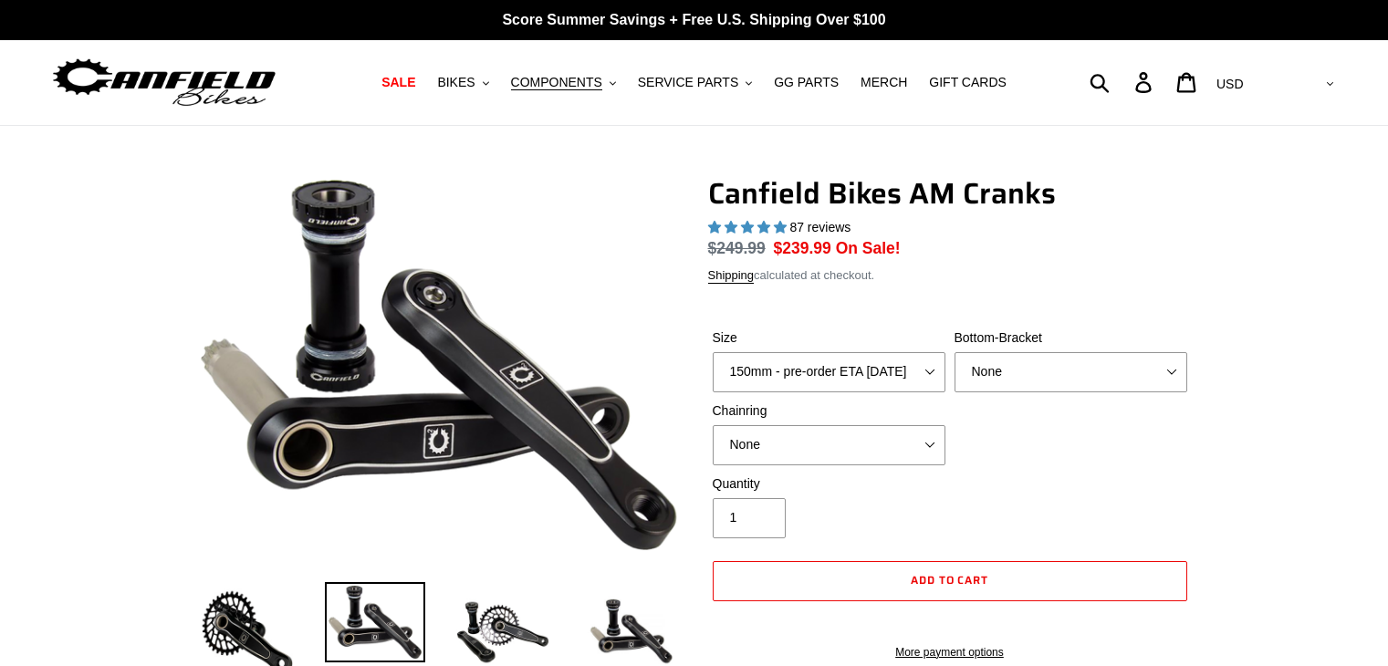
select select "highest-rating"
click at [835, 372] on select "150mm - pre-order ETA 10/15/25 155mm - pre-order ETA 10/15/25 160mm - pre-order…" at bounding box center [829, 372] width 233 height 40
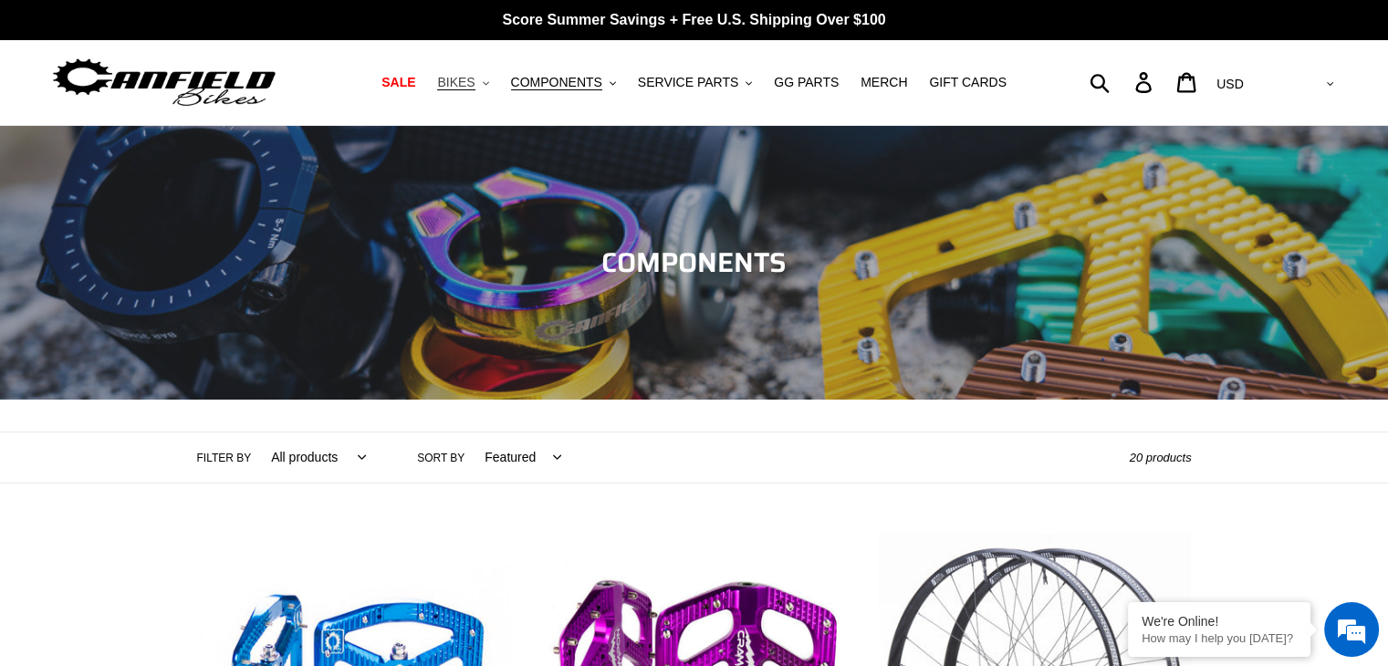
click at [474, 81] on span "BIKES" at bounding box center [455, 83] width 37 height 16
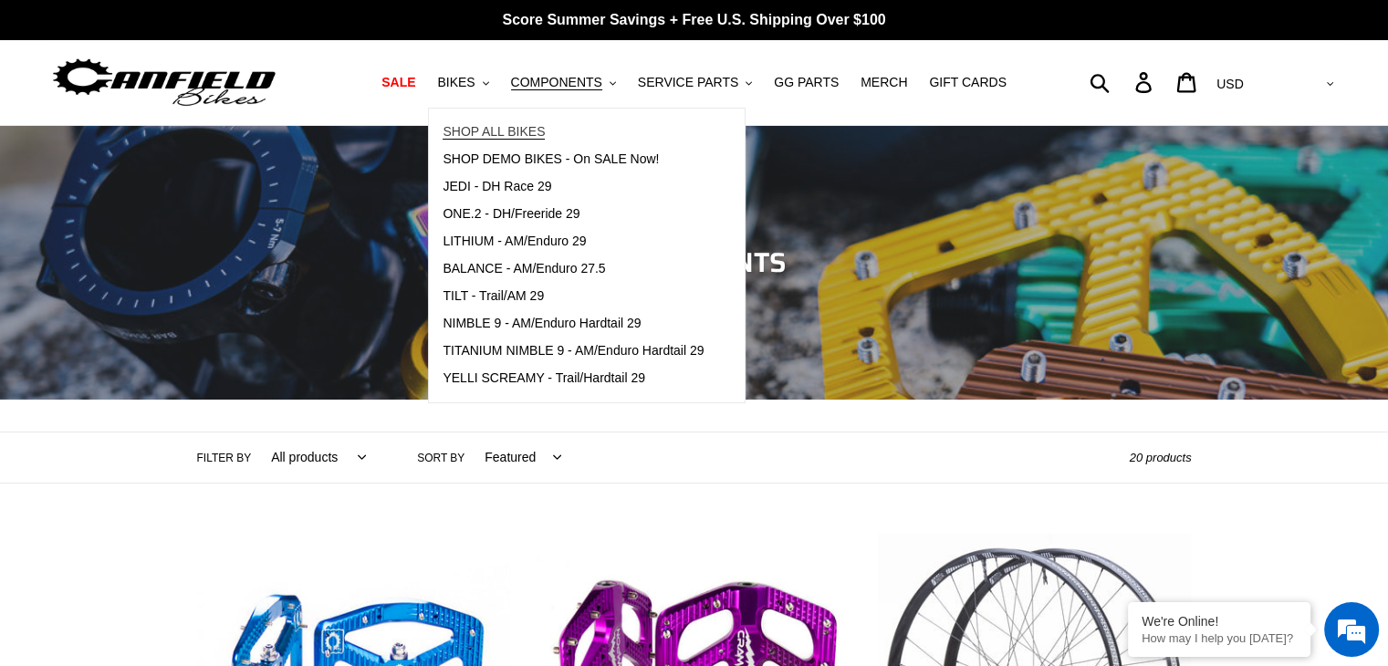
click at [505, 129] on span "SHOP ALL BIKES" at bounding box center [494, 132] width 102 height 16
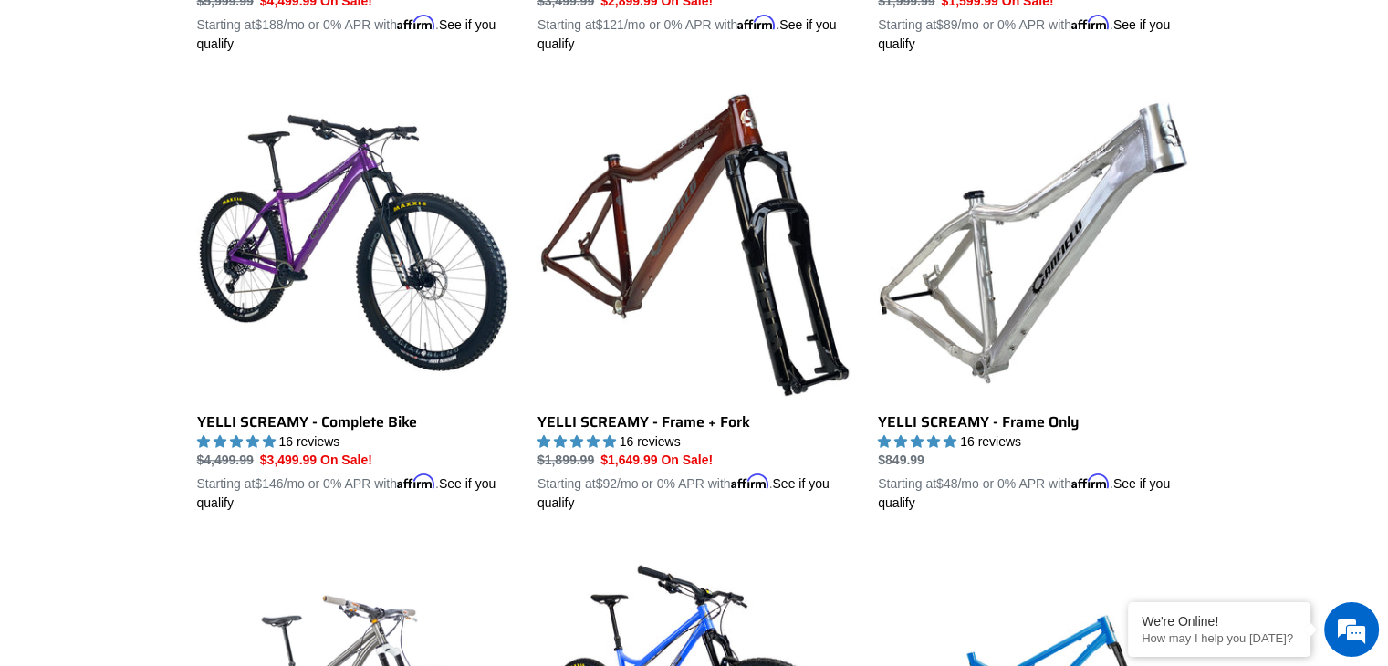
scroll to position [1369, 0]
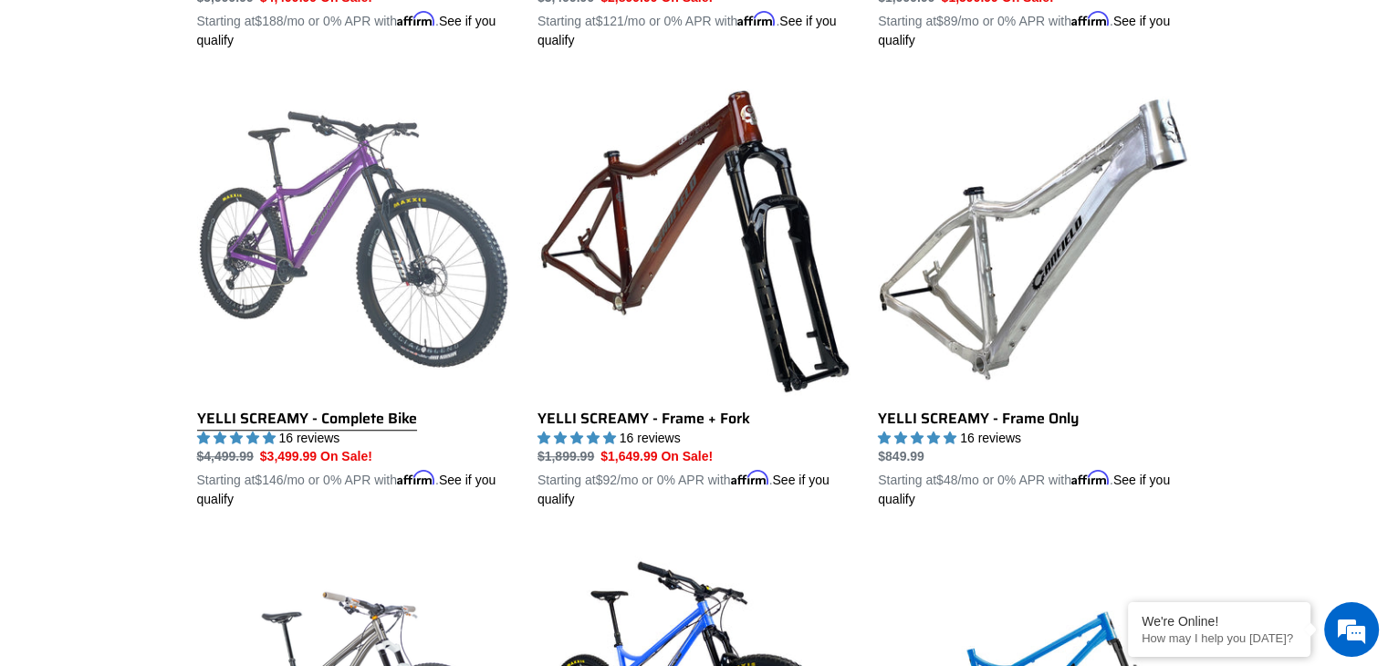
click at [424, 242] on link "YELLI SCREAMY - Complete Bike" at bounding box center [353, 295] width 313 height 427
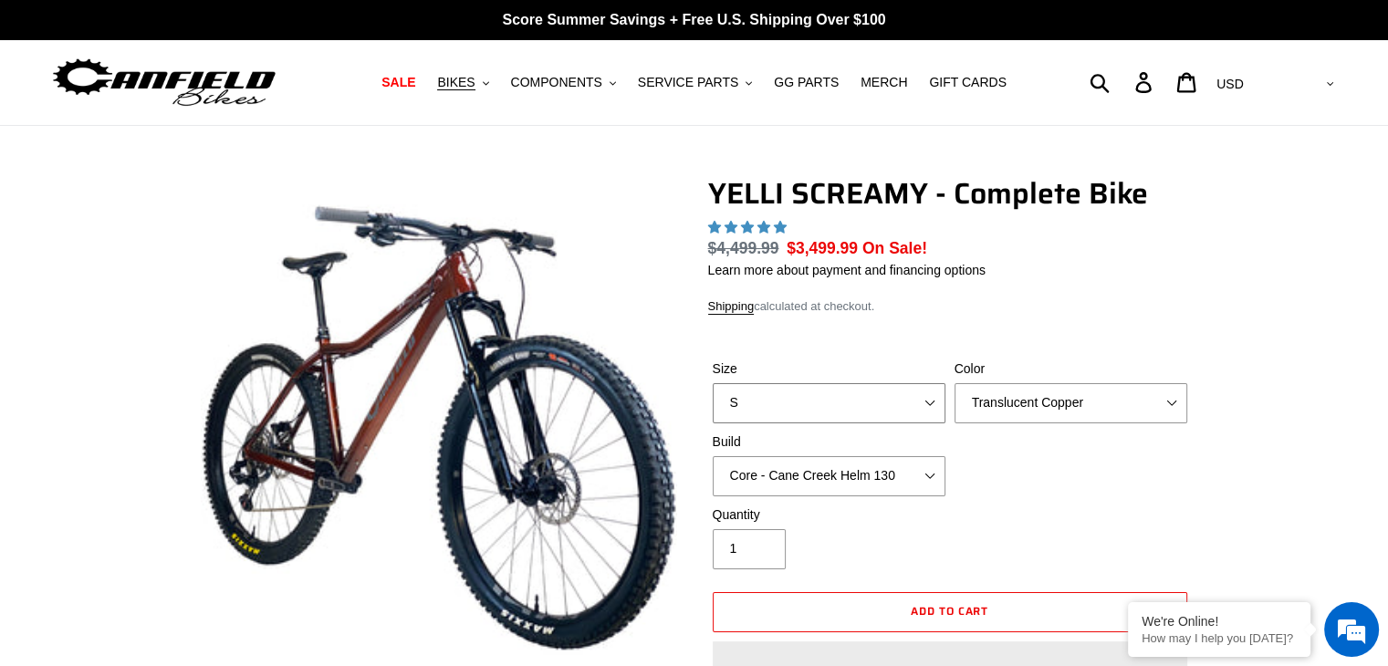
click at [853, 395] on select "S M L XL" at bounding box center [829, 403] width 233 height 40
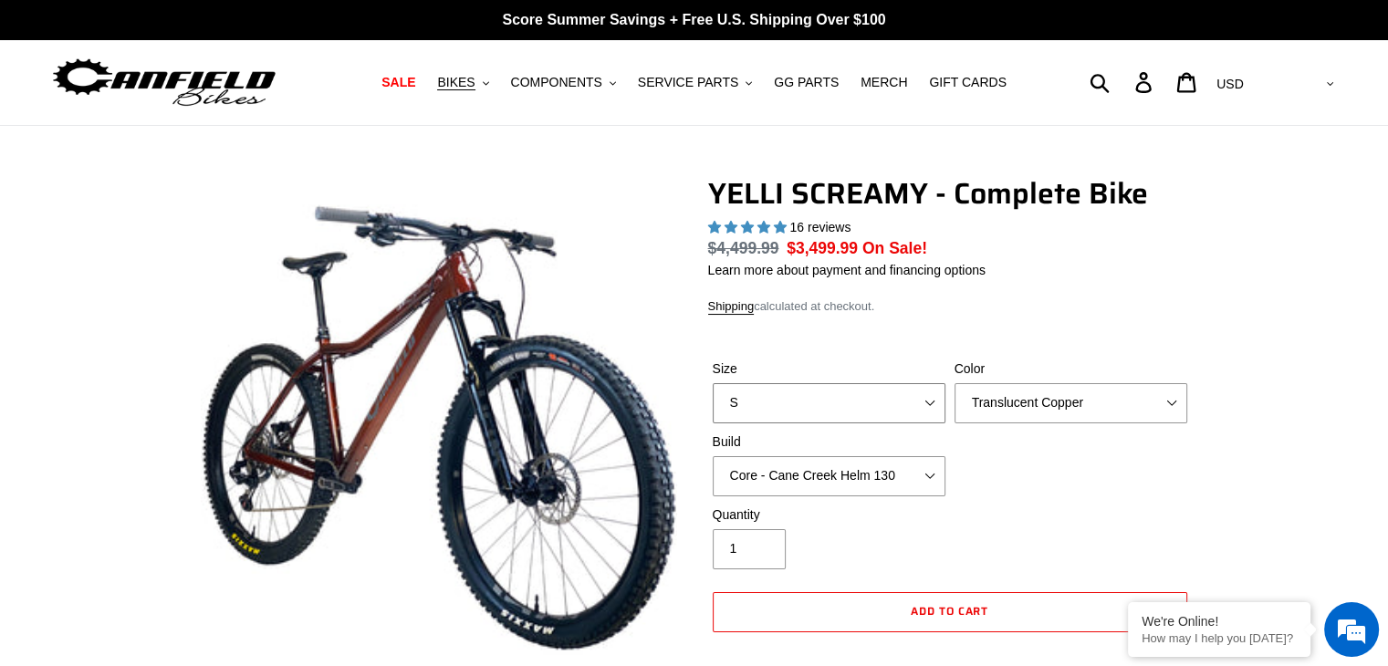
select select "highest-rating"
select select "L"
click at [713, 383] on select "S M L XL" at bounding box center [829, 403] width 233 height 40
click at [1048, 404] on select "Translucent Copper Purple Haze Raw" at bounding box center [1070, 403] width 233 height 40
click at [954, 383] on select "Translucent Copper Purple Haze Raw" at bounding box center [1070, 403] width 233 height 40
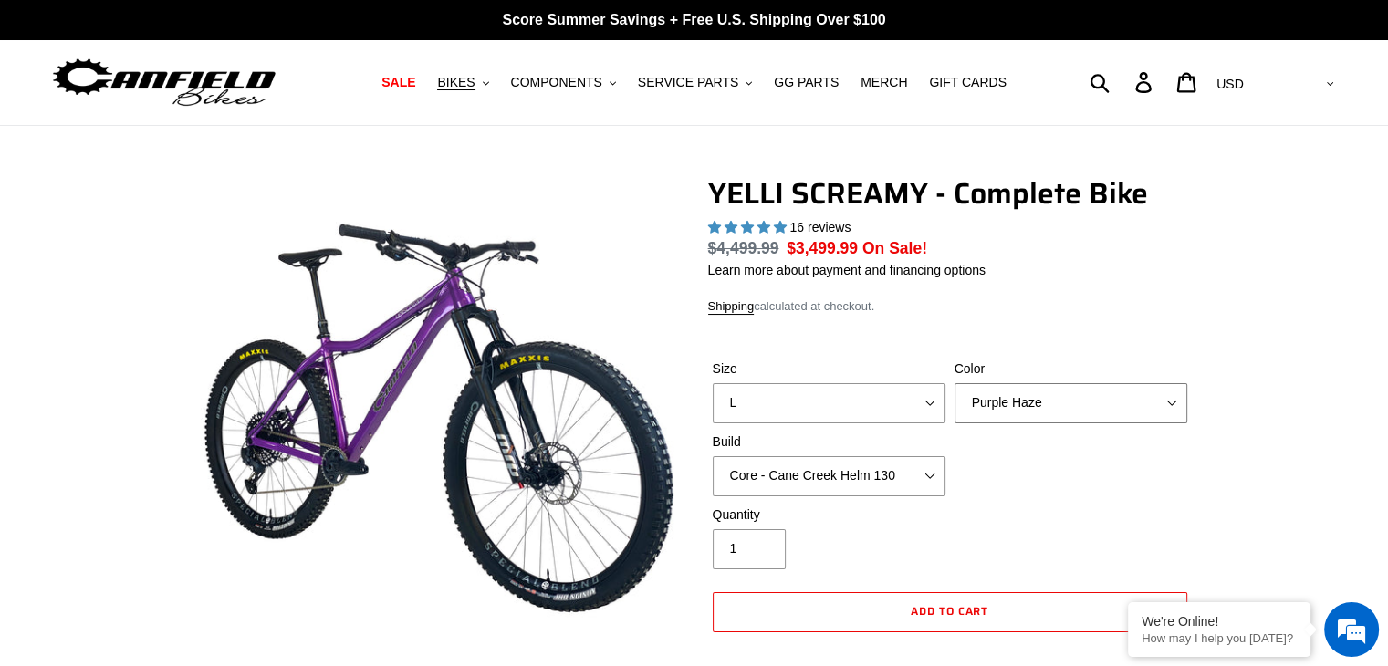
click at [1033, 406] on select "Translucent Copper Purple Haze Raw" at bounding box center [1070, 403] width 233 height 40
select select "Raw"
click at [954, 383] on select "Translucent Copper Purple Haze Raw" at bounding box center [1070, 403] width 233 height 40
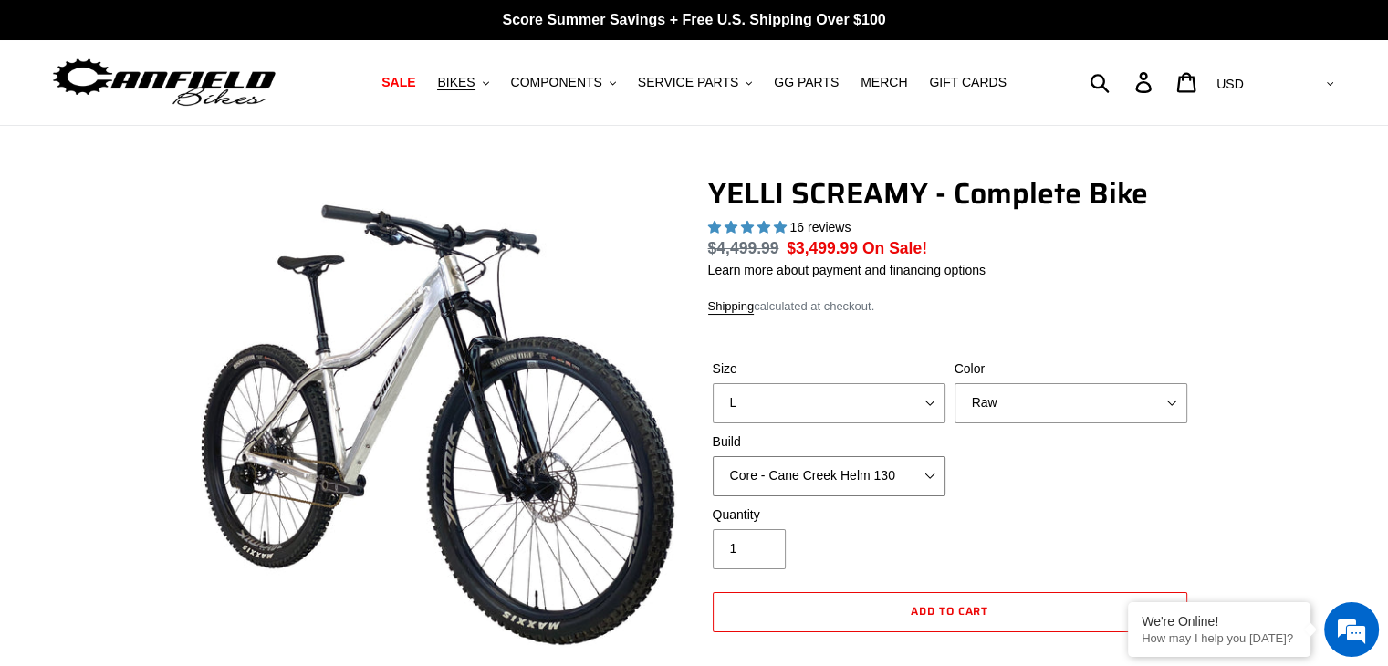
click at [763, 480] on select "Core - Cane Creek Helm 130 Pro - Cane Creek Helm 130 Core - Fox 34 SL Factory G…" at bounding box center [829, 476] width 233 height 40
click at [816, 471] on select "Core - Cane Creek Helm 130 Pro - Cane Creek Helm 130 Core - Fox 34 SL Factory G…" at bounding box center [829, 476] width 233 height 40
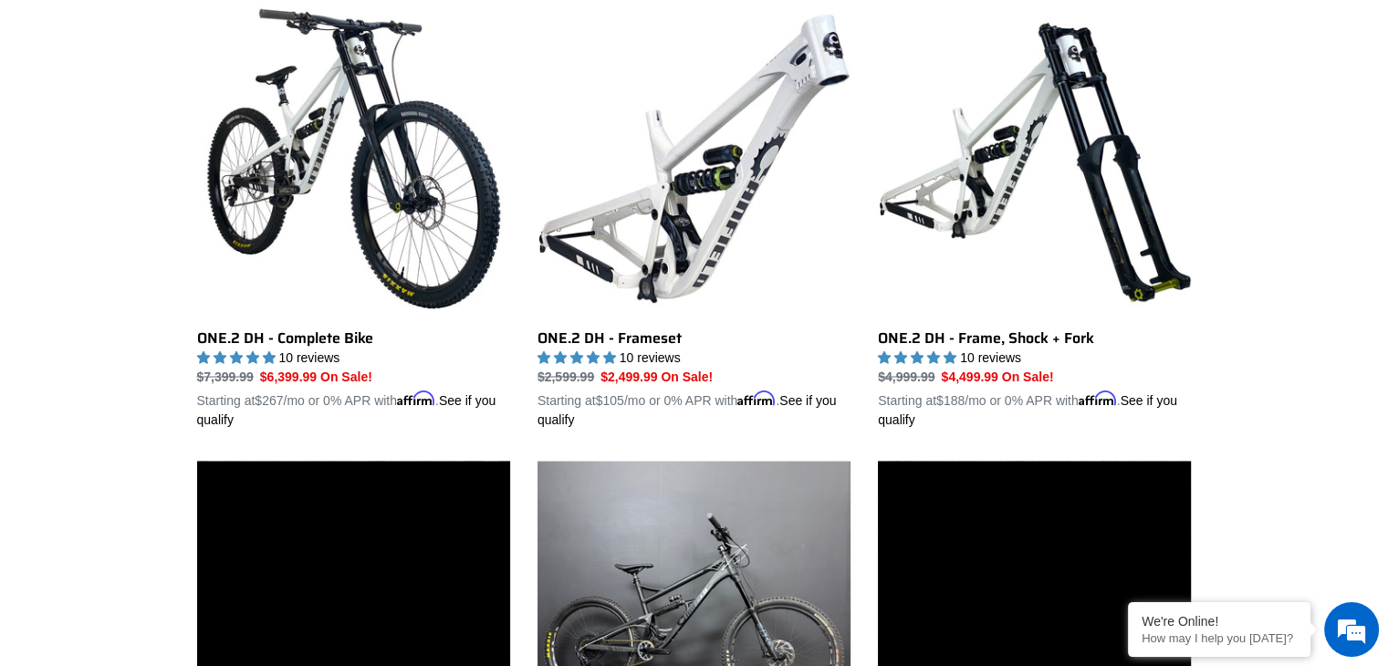
scroll to position [3277, 0]
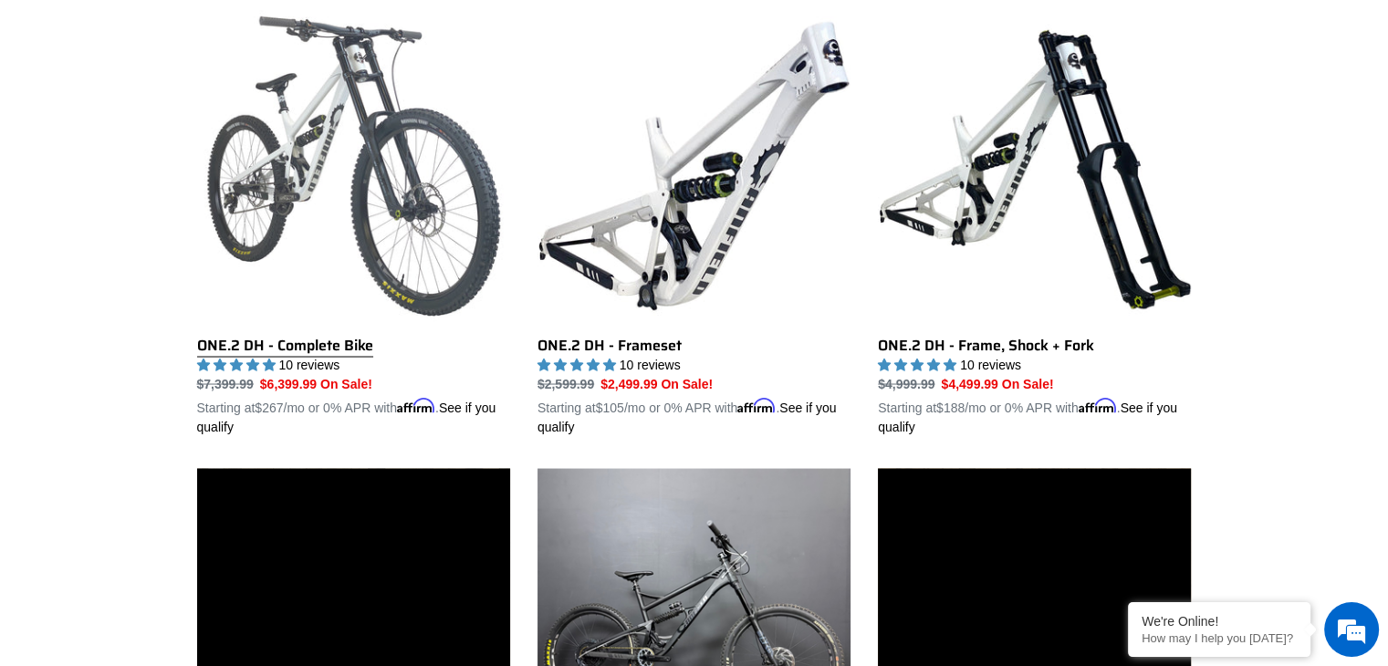
click at [363, 186] on link "ONE.2 DH - Complete Bike" at bounding box center [353, 222] width 313 height 427
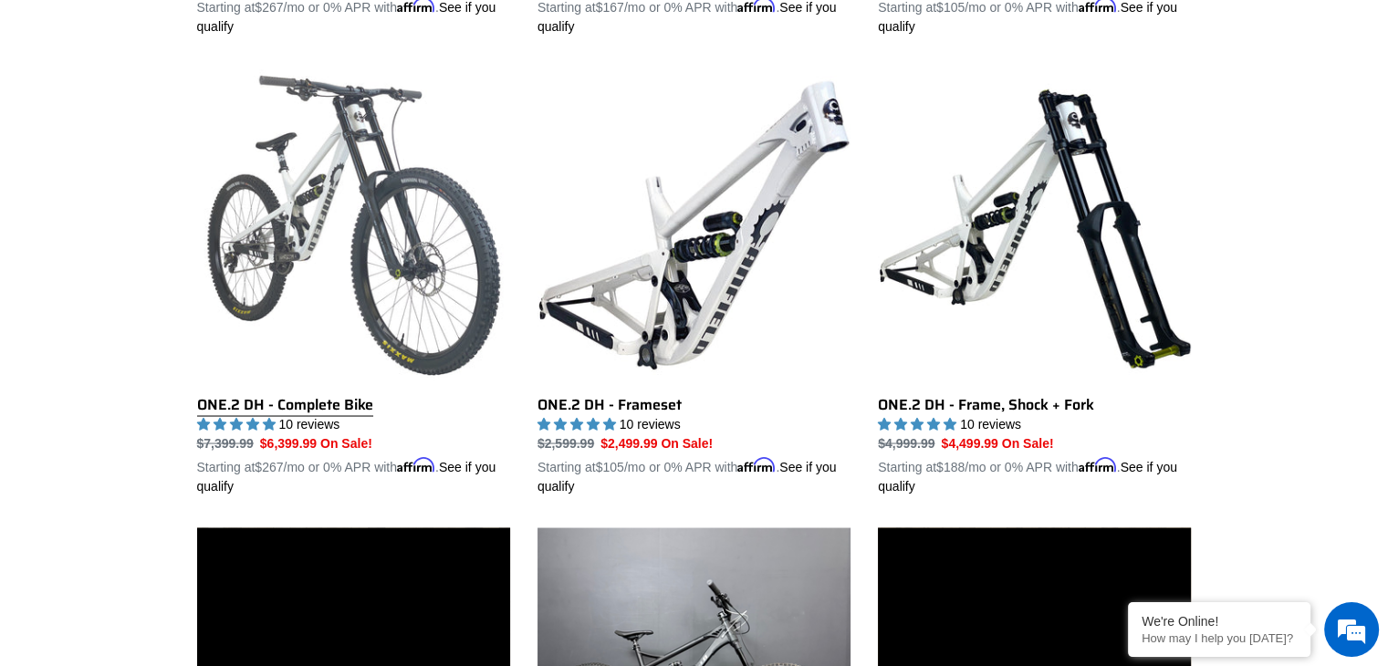
scroll to position [3186, 0]
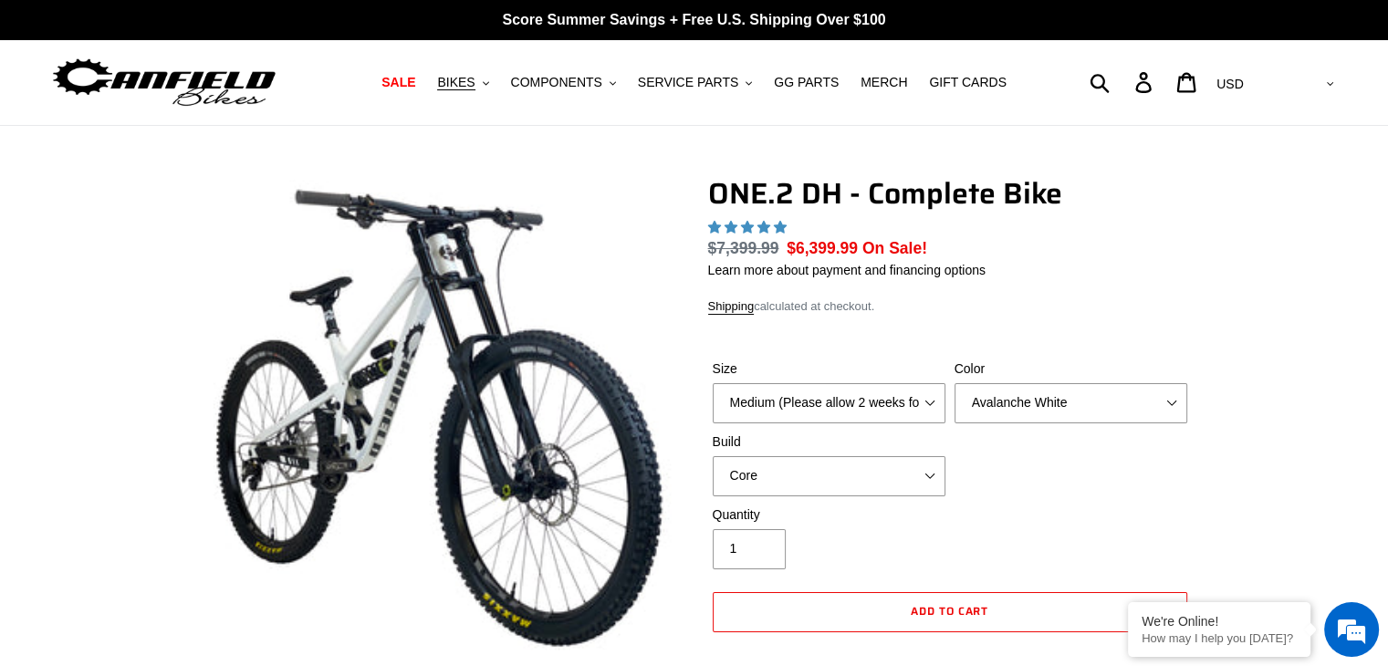
select select "highest-rating"
click at [928, 397] on select "Medium (Please allow 2 weeks for delivery) Large (Sold Out)" at bounding box center [829, 403] width 233 height 40
click at [929, 398] on select "Medium (Please allow 2 weeks for delivery) Large (Sold Out)" at bounding box center [829, 403] width 233 height 40
click at [1043, 395] on select "Avalanche White Bentonite Grey" at bounding box center [1070, 403] width 233 height 40
select select "Bentonite Grey"
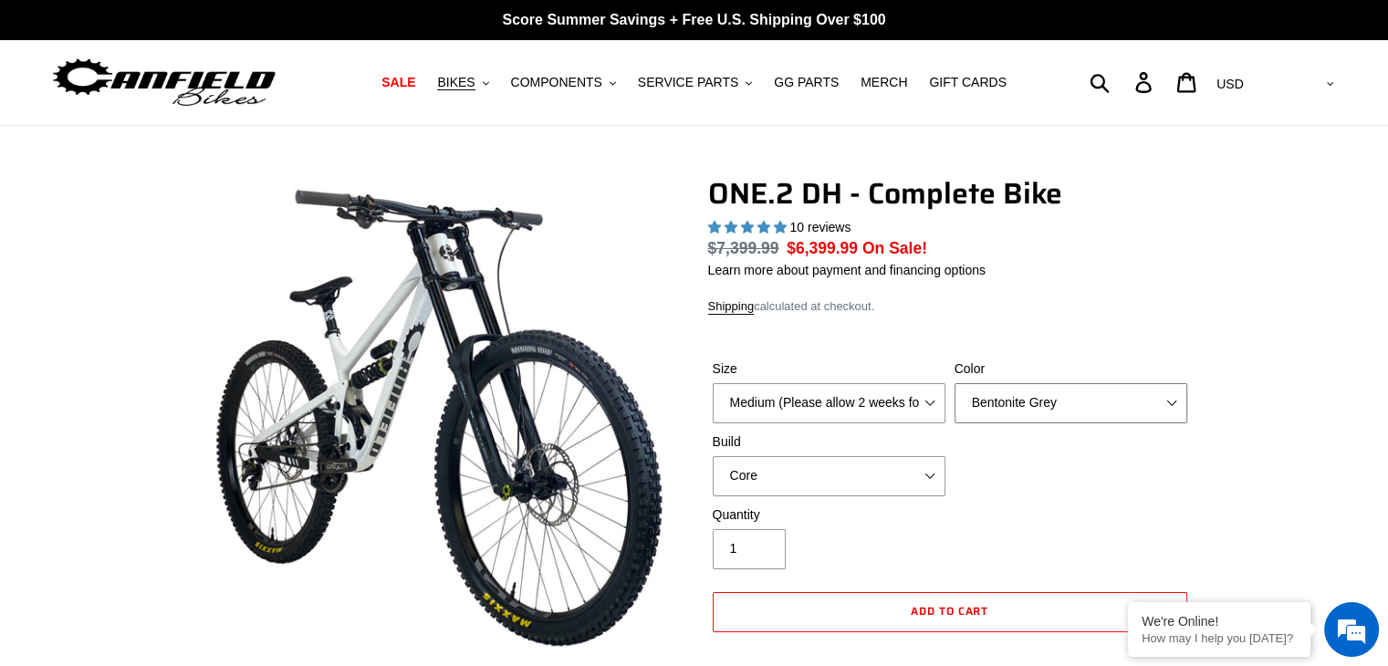
click at [954, 383] on select "Avalanche White Bentonite Grey" at bounding box center [1070, 403] width 233 height 40
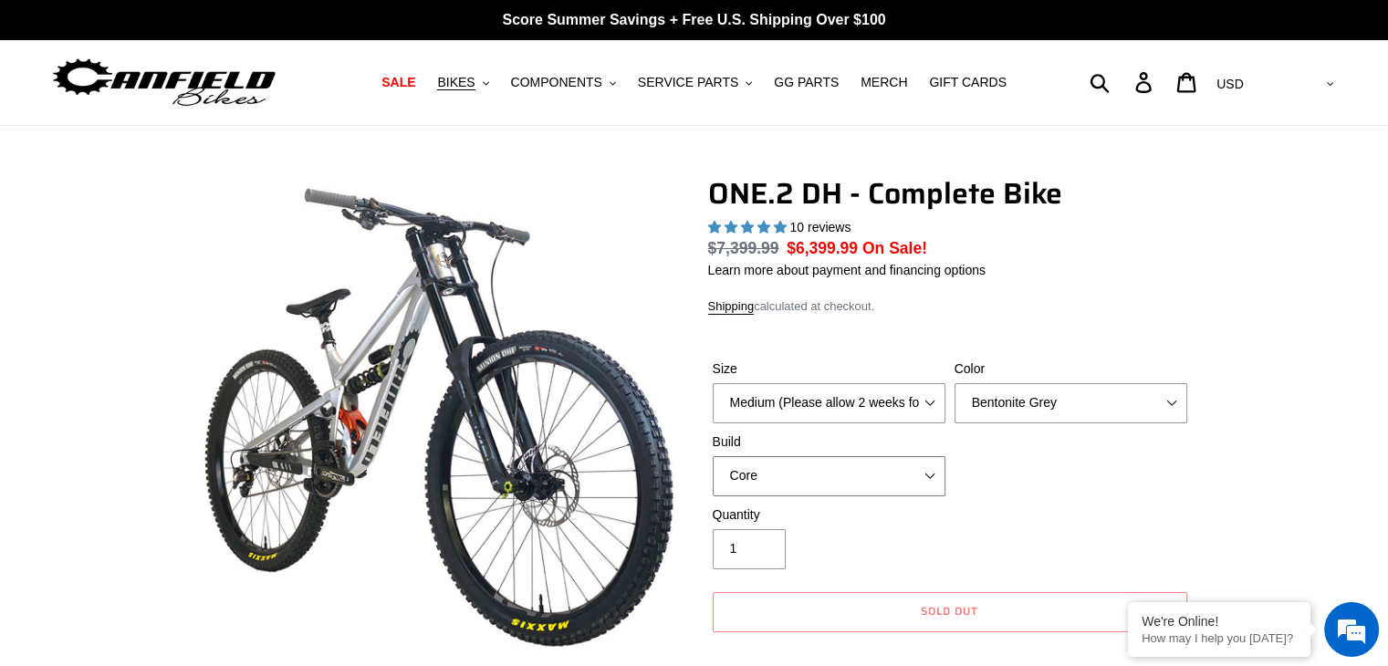
click at [896, 477] on select "Core Pro" at bounding box center [829, 476] width 233 height 40
select select "Pro"
click at [713, 456] on select "Core Pro" at bounding box center [829, 476] width 233 height 40
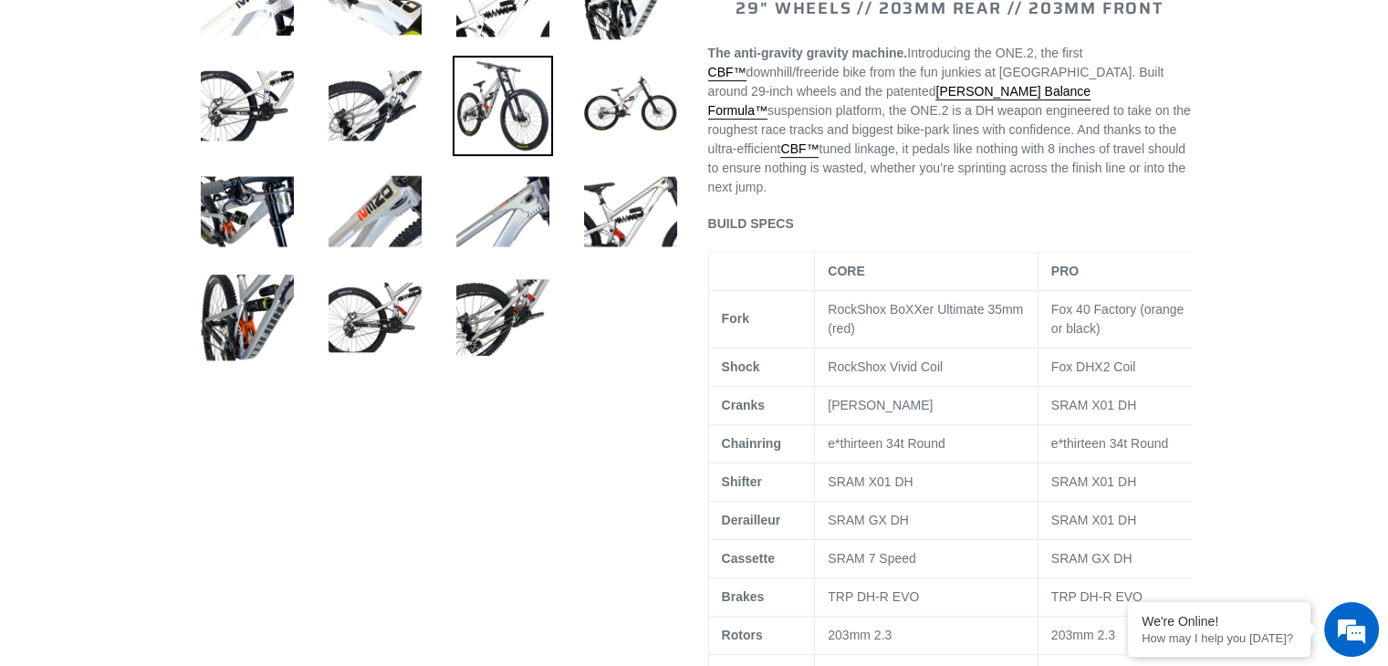
scroll to position [547, 0]
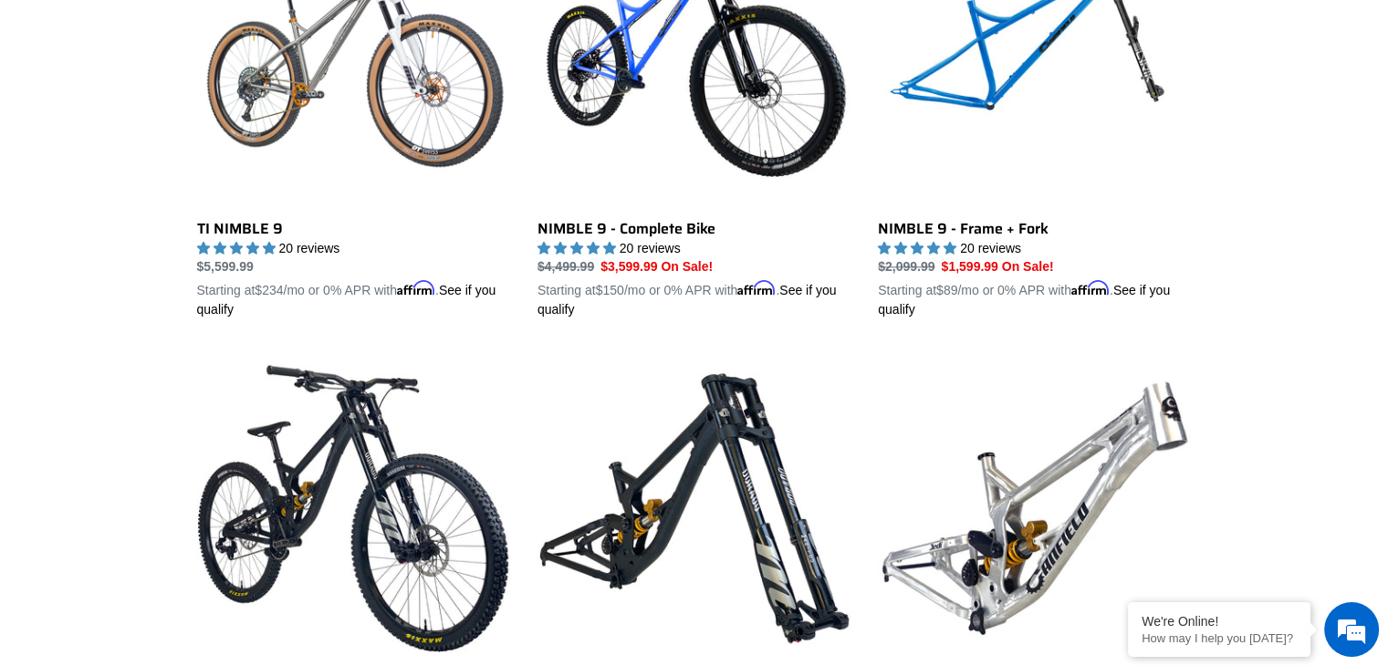
scroll to position [2168, 0]
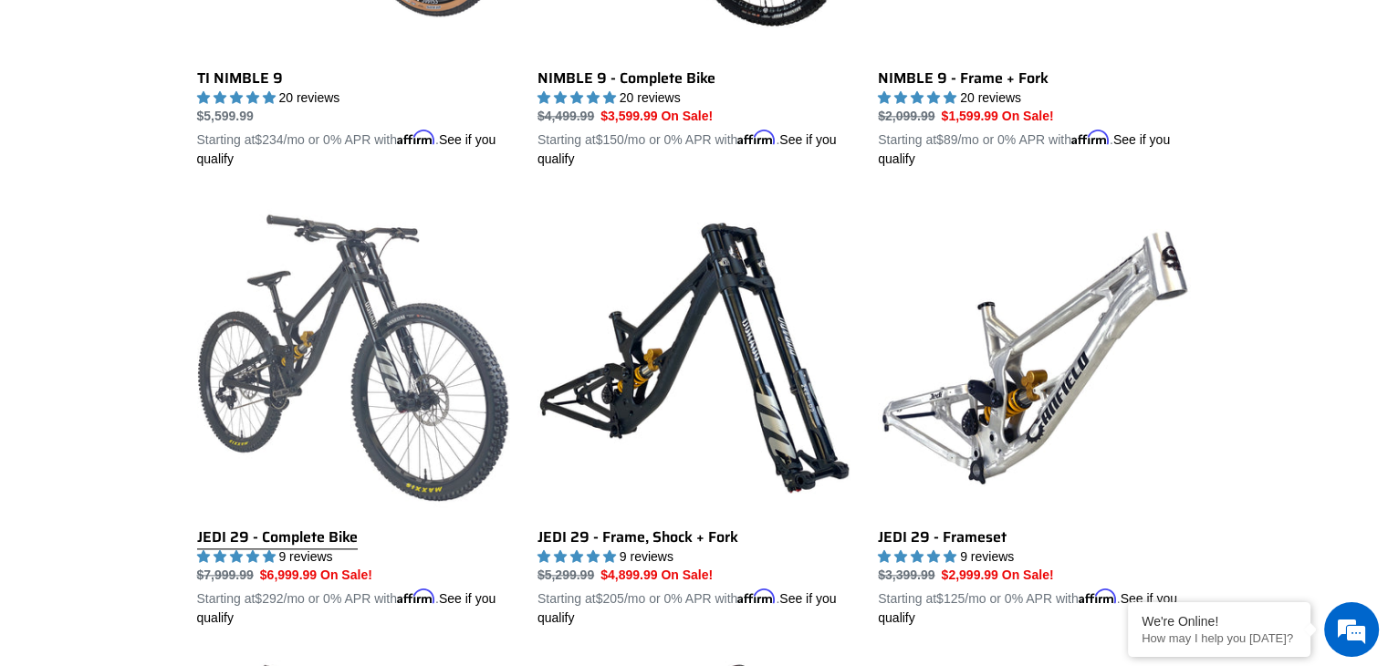
click at [299, 310] on link "JEDI 29 - Complete Bike" at bounding box center [353, 414] width 313 height 427
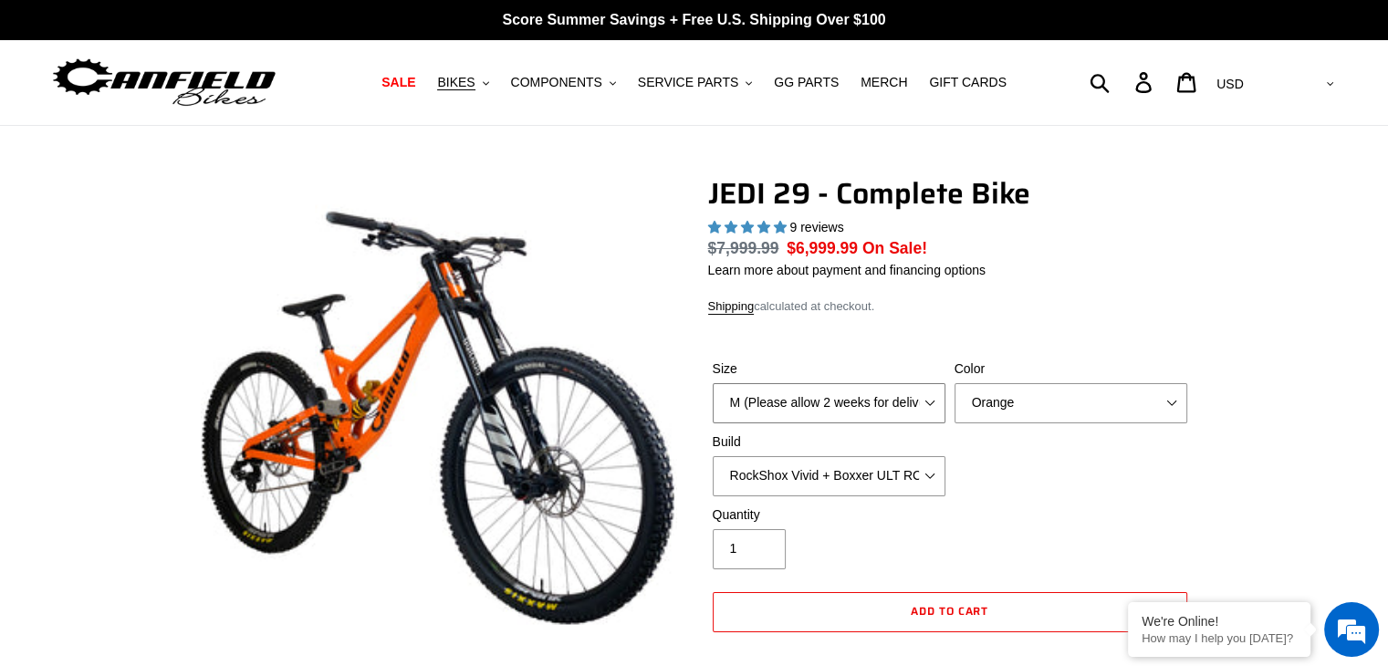
click at [931, 404] on select "M (Please allow 2 weeks for delivery) L (Please allow 2 weeks for delivery) XL …" at bounding box center [829, 403] width 233 height 40
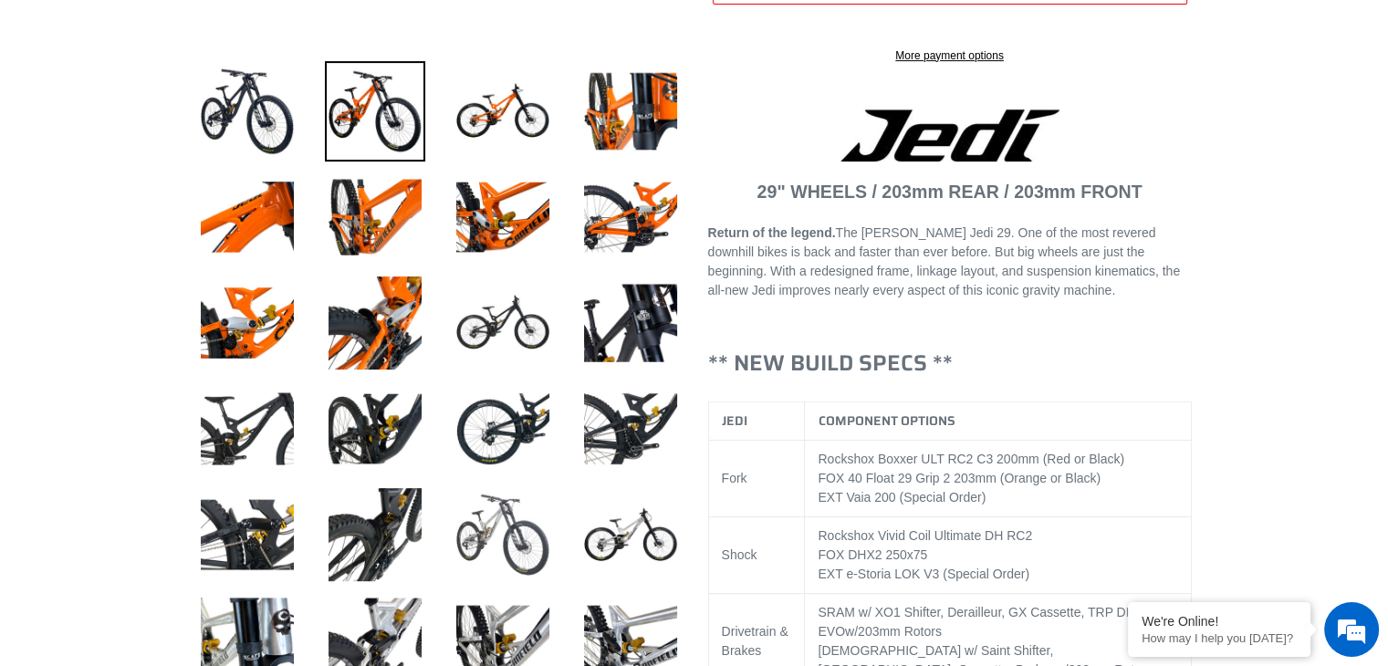
scroll to position [639, 0]
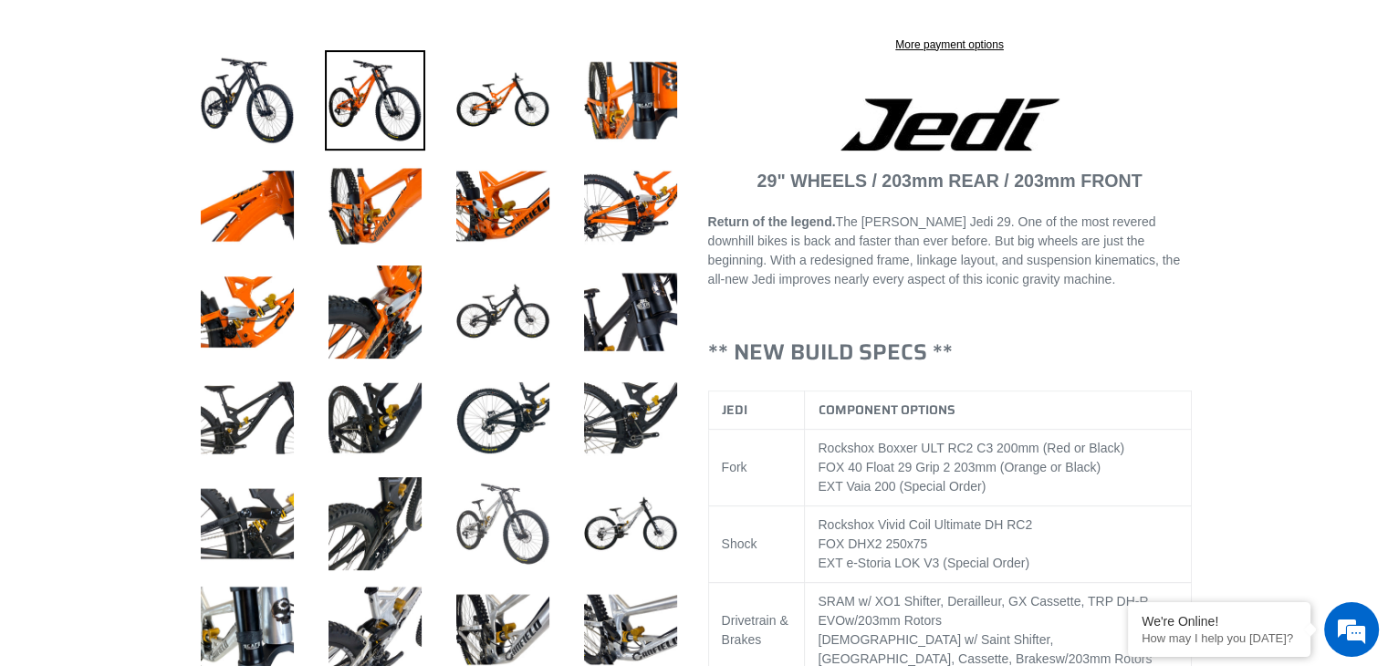
click at [516, 526] on img at bounding box center [503, 524] width 100 height 100
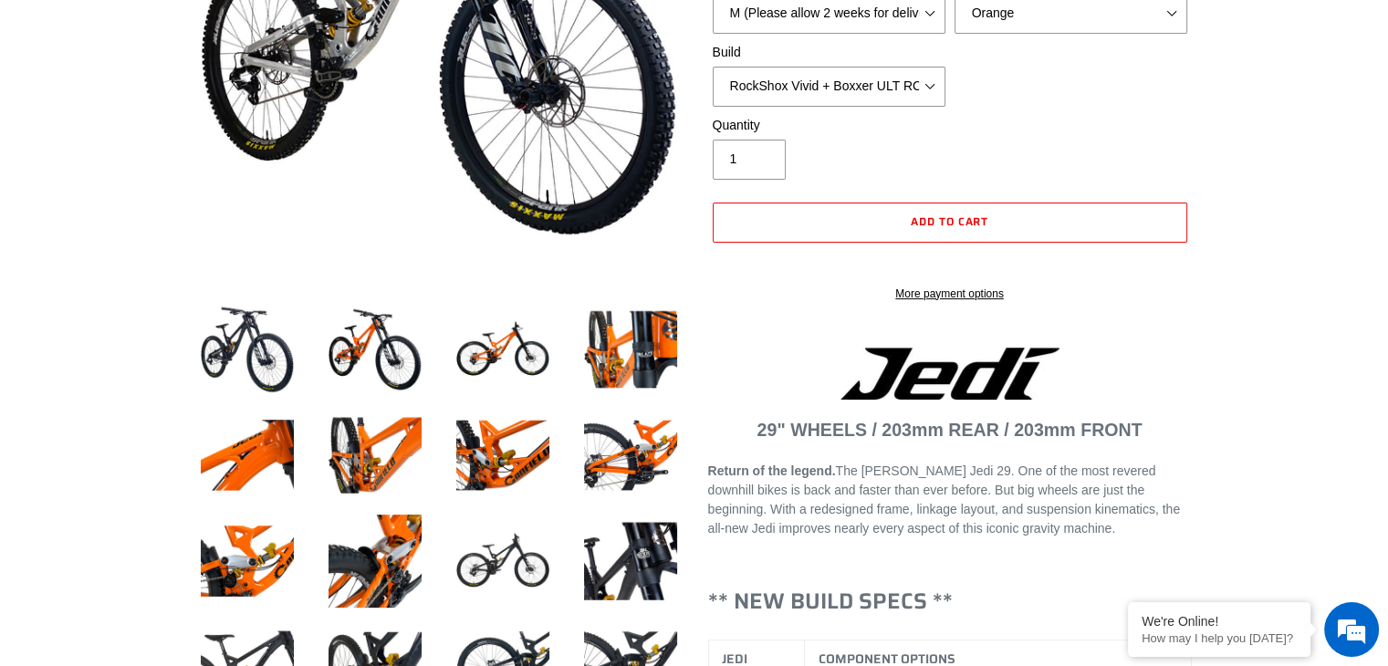
scroll to position [182, 0]
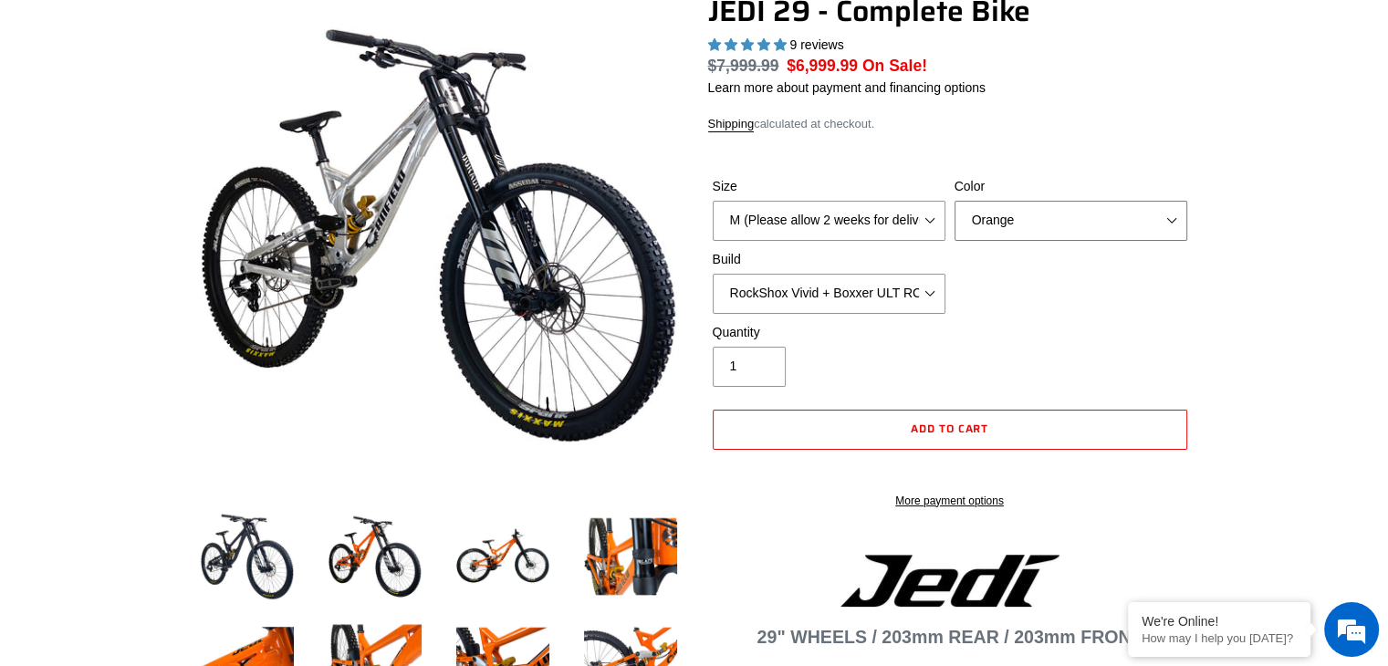
click at [1120, 216] on select "Orange Stealth Black Raw" at bounding box center [1070, 221] width 233 height 40
select select "Raw"
click at [954, 201] on select "Orange Stealth Black Raw" at bounding box center [1070, 221] width 233 height 40
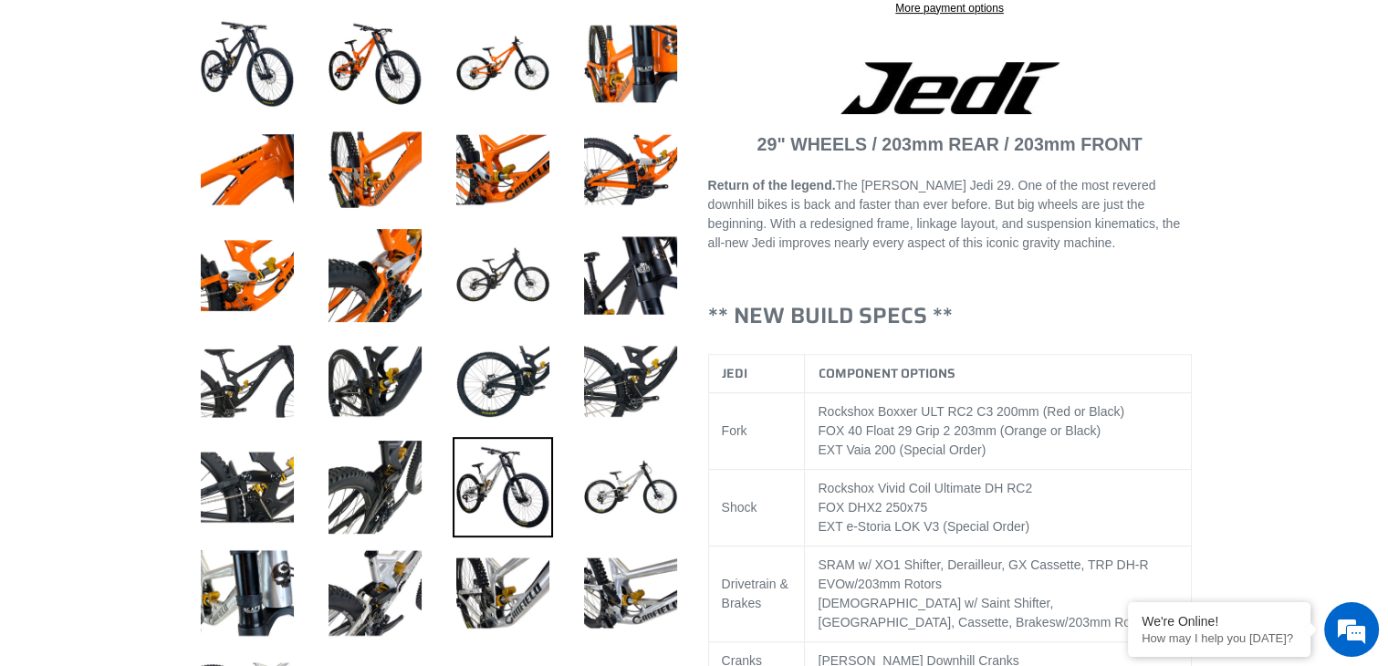
scroll to position [912, 0]
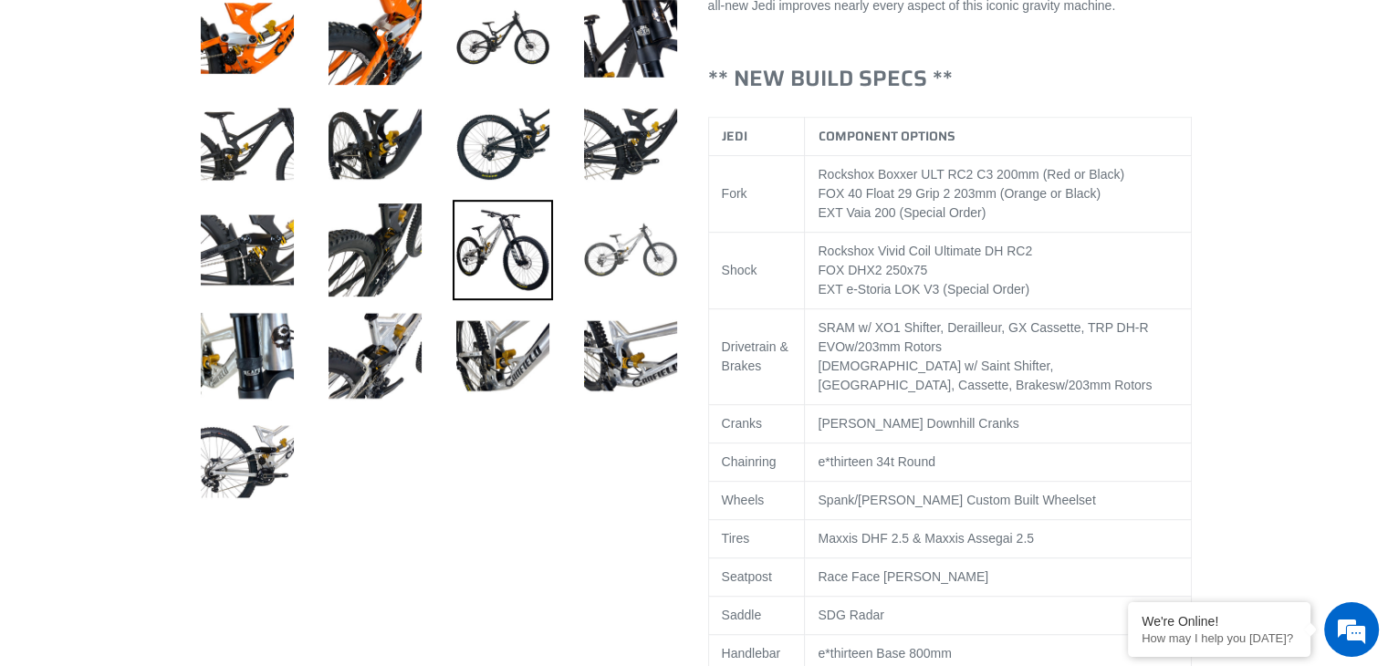
click at [657, 247] on img at bounding box center [630, 250] width 100 height 100
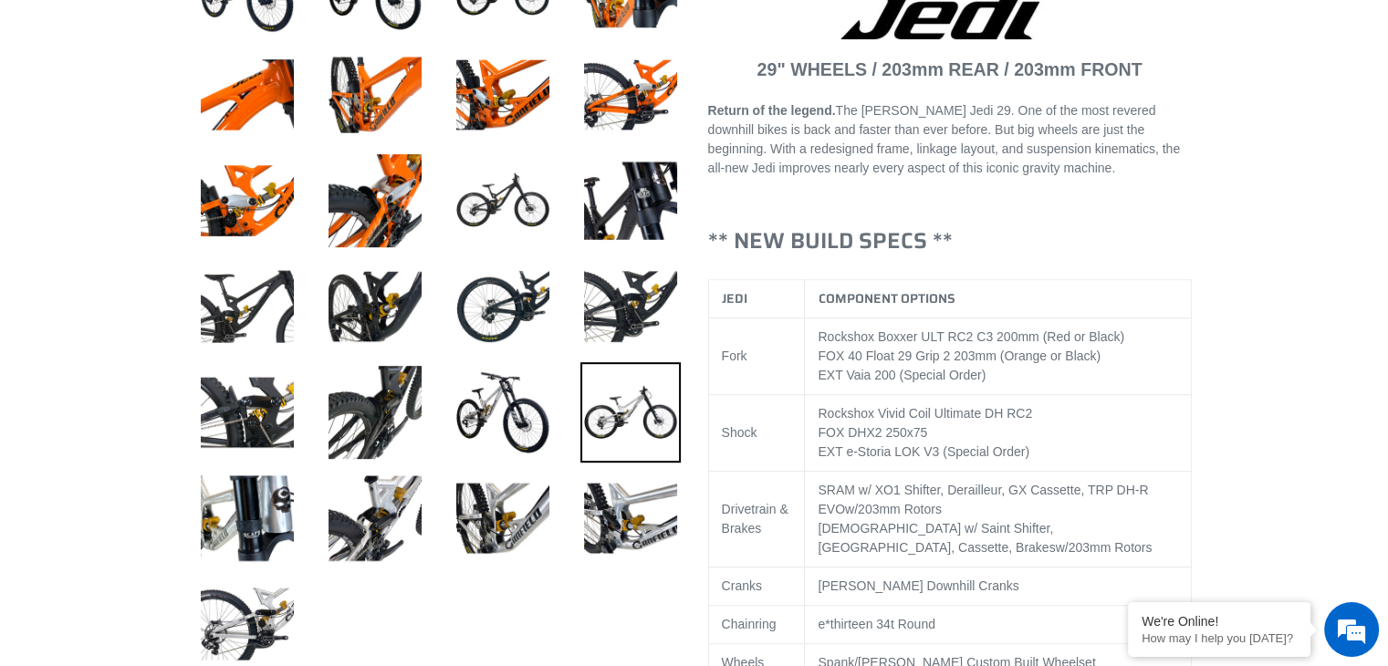
scroll to position [821, 0]
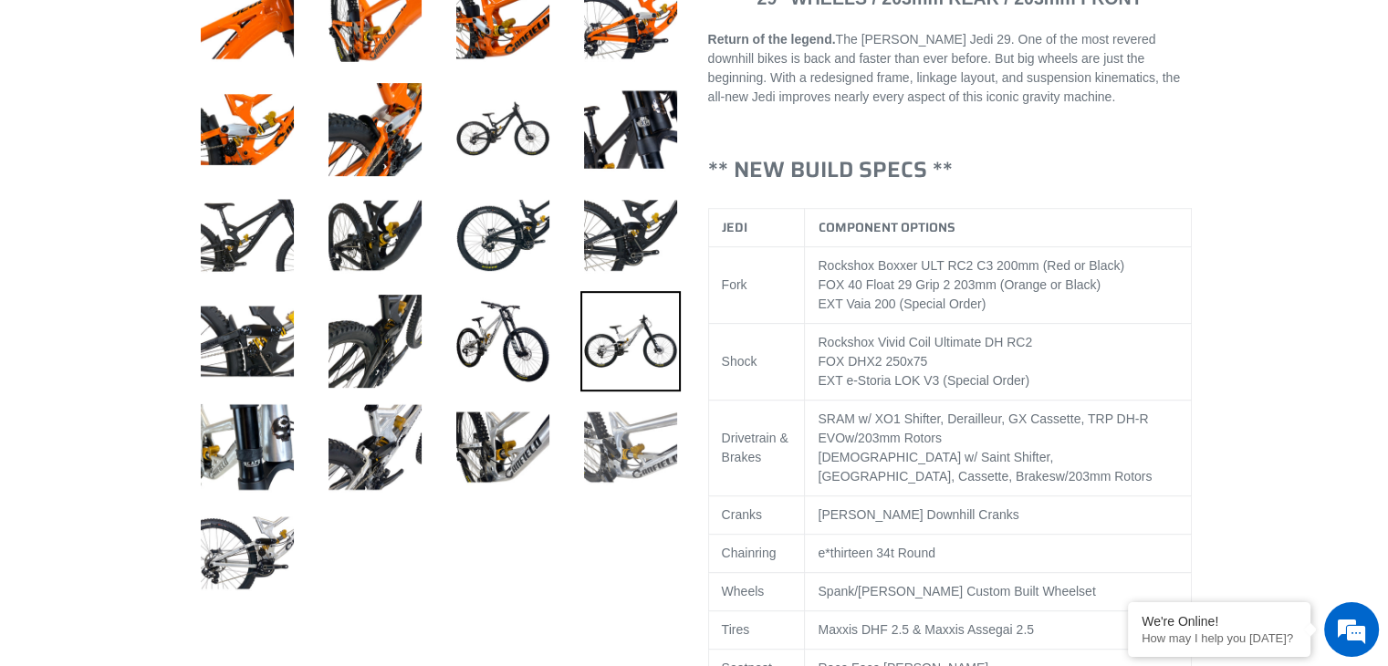
click at [648, 436] on img at bounding box center [630, 447] width 100 height 100
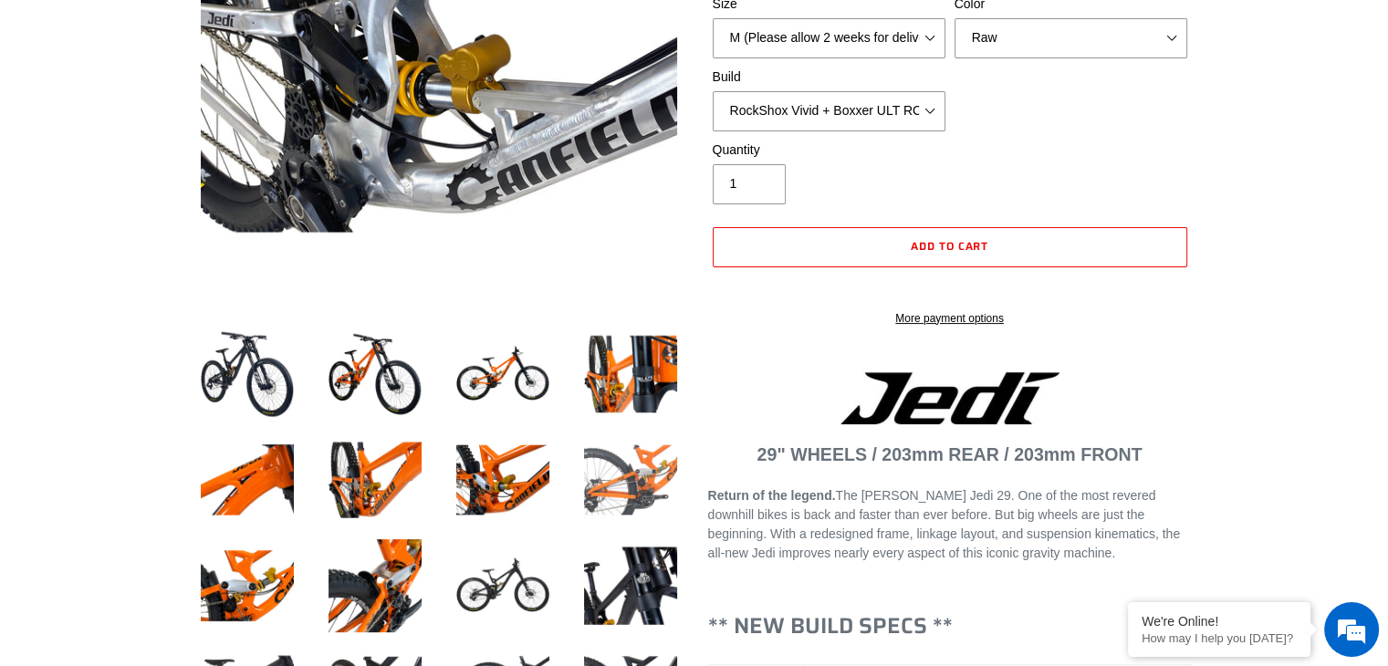
scroll to position [0, 0]
